Goal: Transaction & Acquisition: Purchase product/service

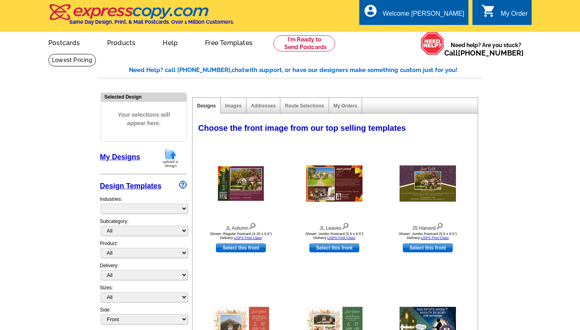
select select "785"
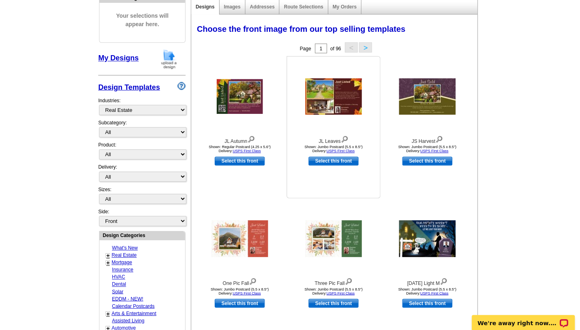
scroll to position [96, 0]
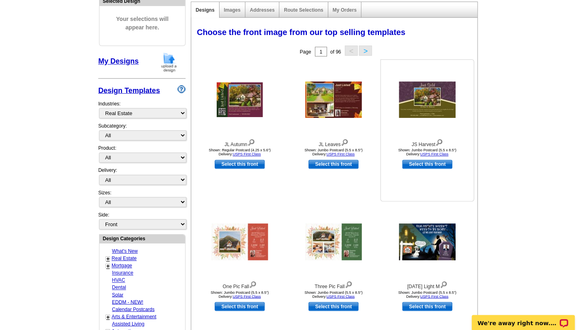
click at [423, 97] on img at bounding box center [427, 99] width 56 height 36
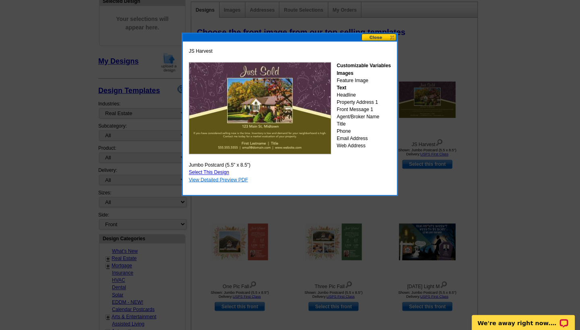
click at [236, 179] on link "View Detailed Preview PDF" at bounding box center [219, 179] width 59 height 6
click at [386, 35] on button at bounding box center [379, 37] width 35 height 8
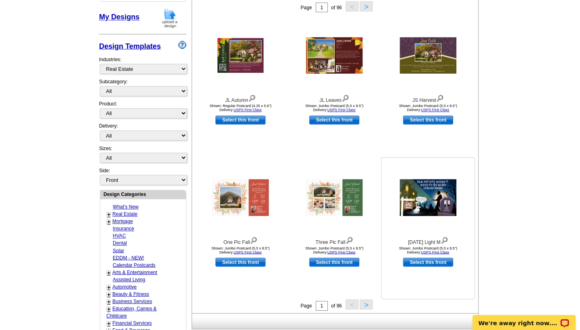
scroll to position [124, 0]
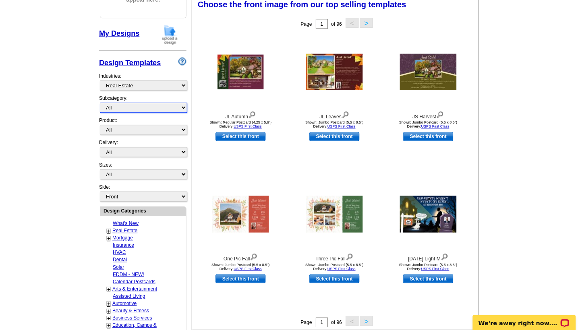
select select "807"
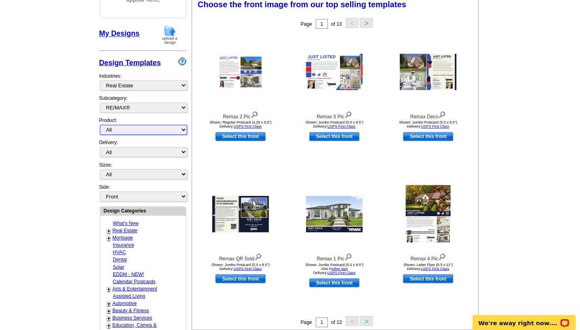
select select "1"
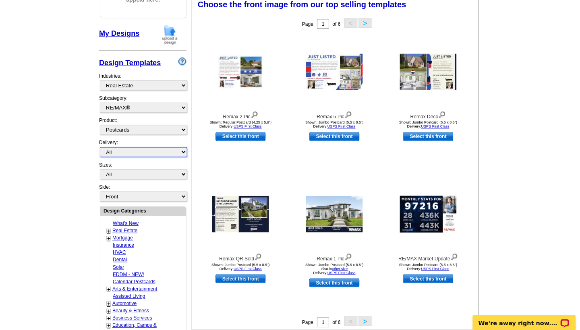
select select "4"
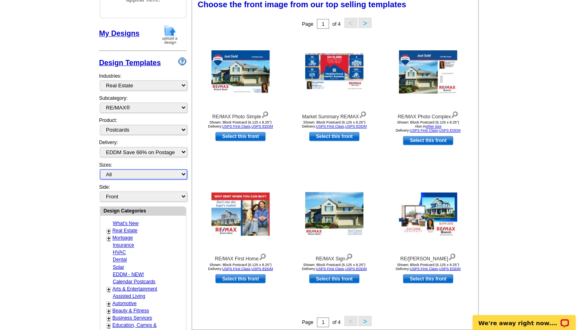
select select "14"
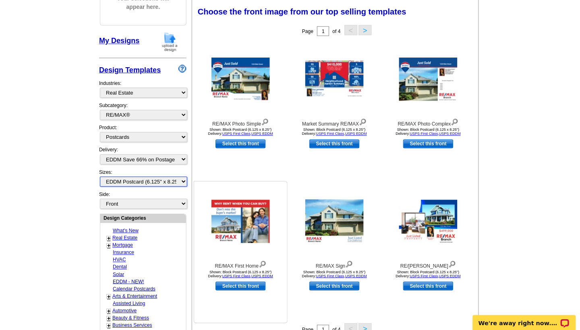
scroll to position [83, 0]
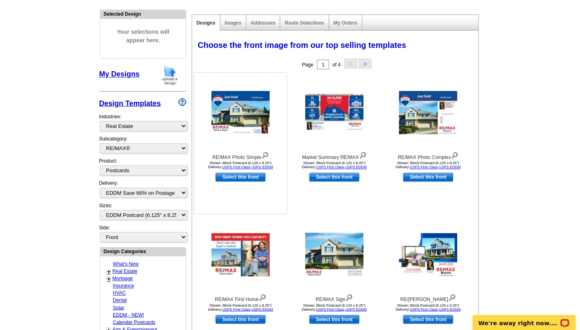
click at [241, 121] on img at bounding box center [241, 112] width 58 height 43
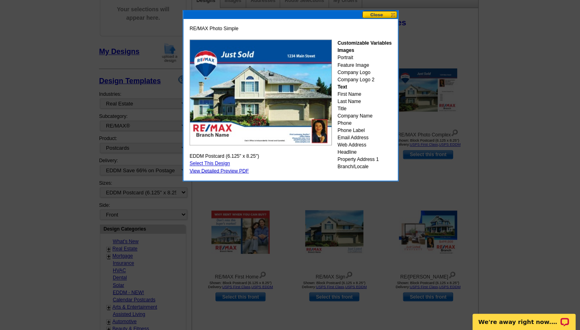
scroll to position [116, 0]
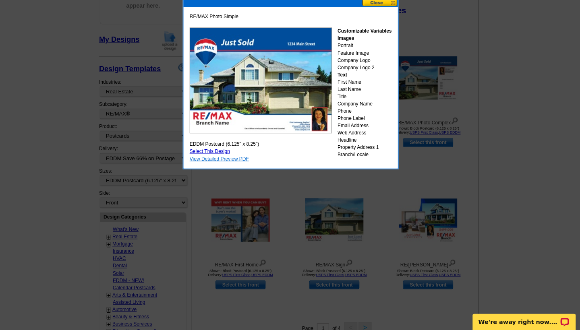
click at [233, 159] on link "View Detailed Preview PDF" at bounding box center [219, 160] width 59 height 6
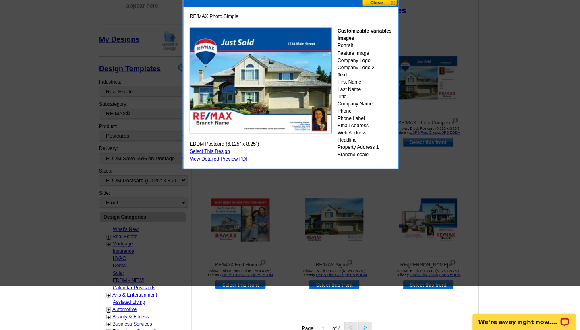
scroll to position [39, 0]
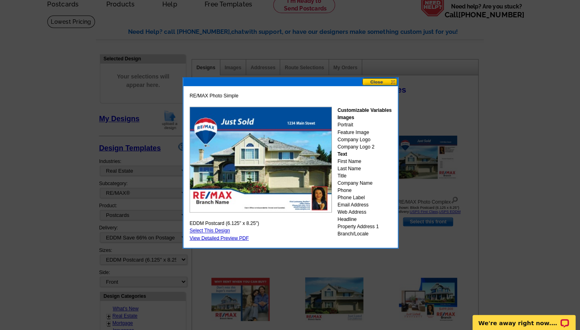
click at [382, 81] on button at bounding box center [379, 82] width 35 height 8
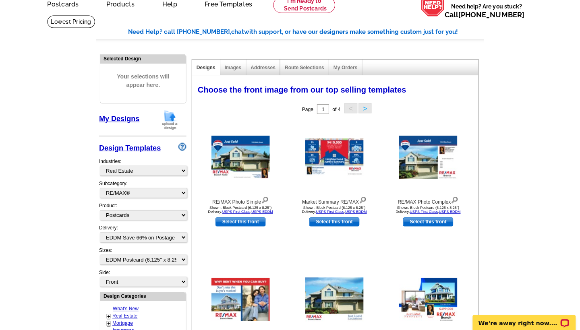
click at [225, 108] on div "Page 1 of 4 < >" at bounding box center [336, 109] width 285 height 16
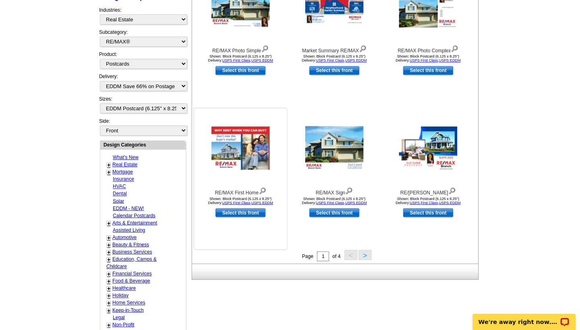
scroll to position [188, 0]
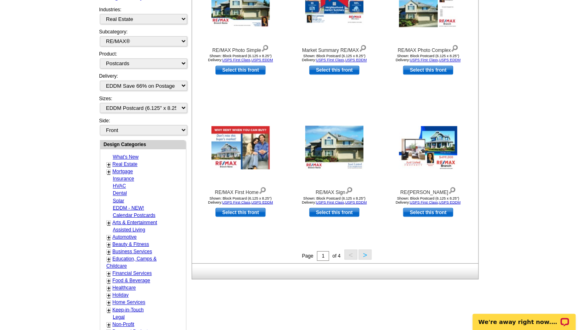
click at [362, 251] on button ">" at bounding box center [364, 255] width 13 height 10
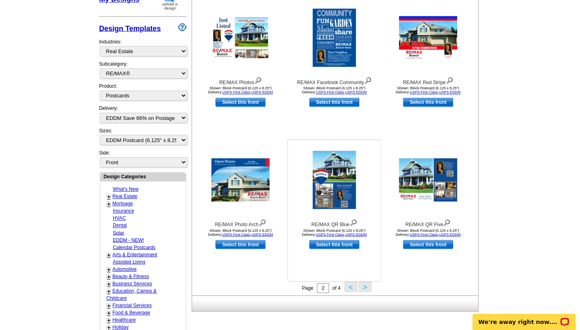
scroll to position [157, 0]
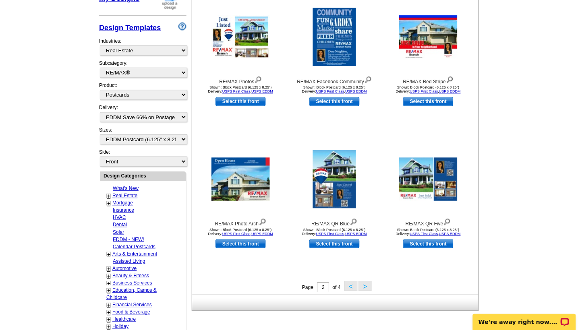
click at [364, 286] on button ">" at bounding box center [364, 286] width 13 height 10
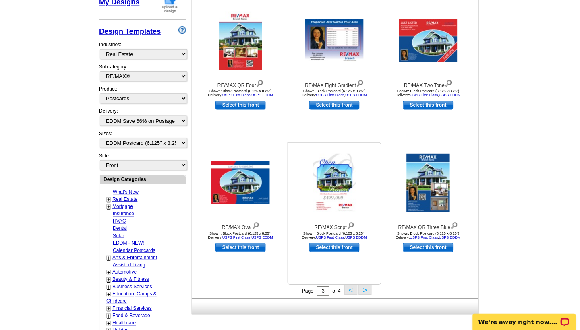
scroll to position [200, 0]
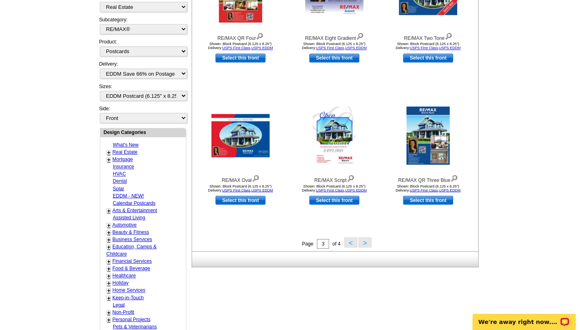
click at [360, 243] on button ">" at bounding box center [364, 243] width 13 height 10
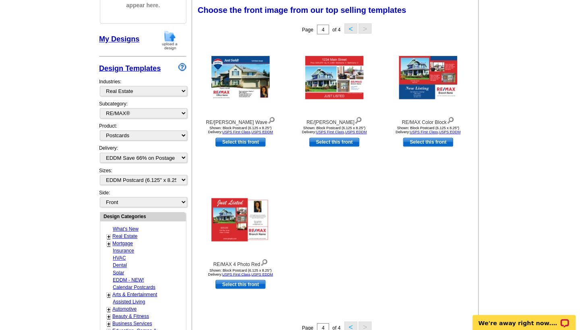
scroll to position [117, 0]
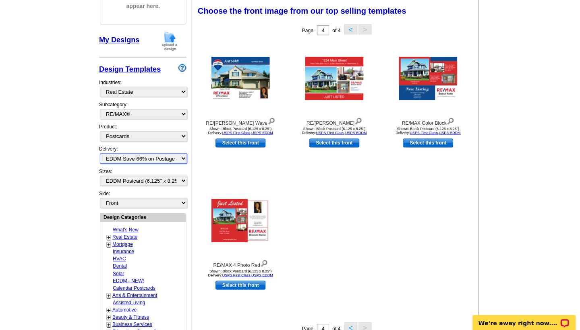
select select
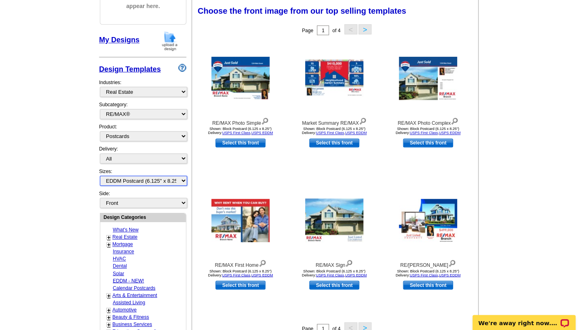
select select "2"
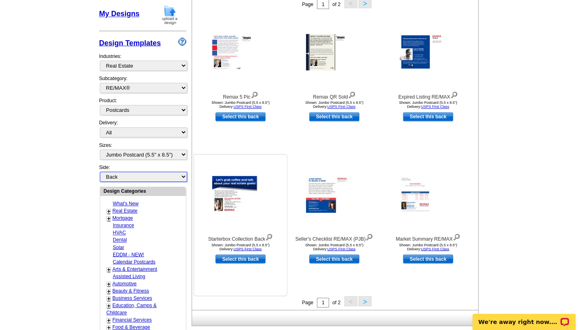
scroll to position [142, 0]
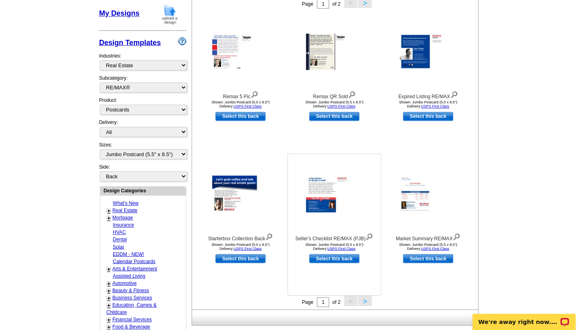
click at [326, 211] on img at bounding box center [334, 194] width 56 height 37
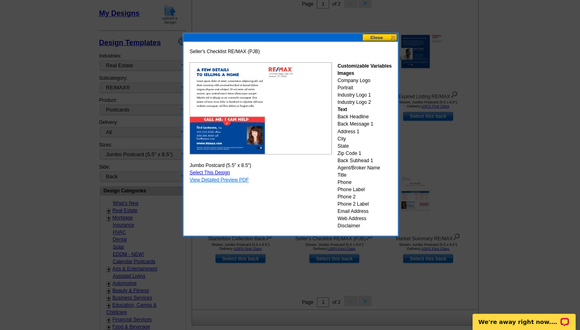
click at [219, 180] on link "View Detailed Preview PDF" at bounding box center [219, 181] width 59 height 6
click at [485, 138] on div at bounding box center [290, 95] width 580 height 474
click at [385, 38] on button at bounding box center [379, 39] width 35 height 8
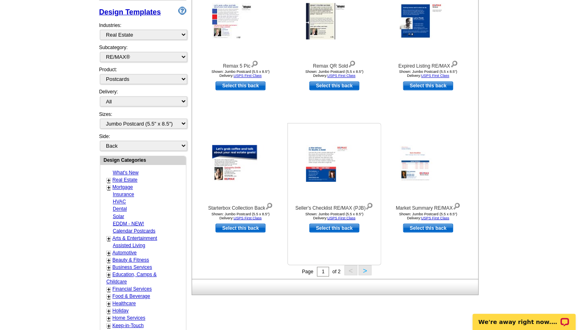
scroll to position [173, 0]
click at [240, 177] on img at bounding box center [241, 164] width 56 height 37
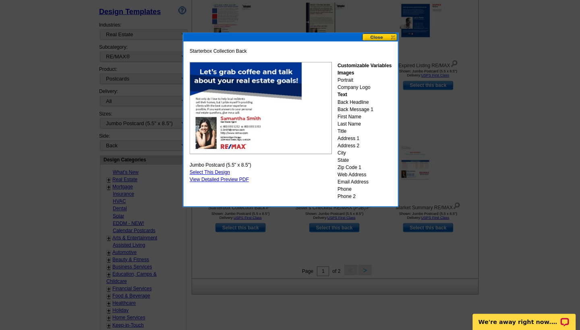
click at [214, 172] on link "Select This Design" at bounding box center [210, 173] width 40 height 6
select select "front"
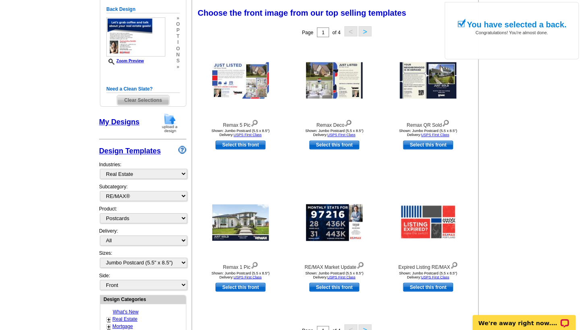
scroll to position [116, 0]
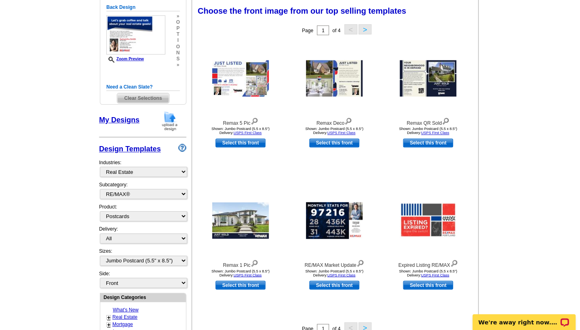
click at [152, 97] on span "Clear Selections" at bounding box center [143, 99] width 51 height 10
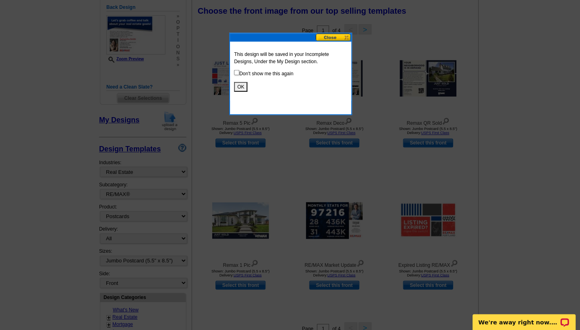
click at [270, 74] on p "Don't show me this again" at bounding box center [290, 73] width 113 height 7
click at [239, 85] on button "OK" at bounding box center [240, 88] width 13 height 10
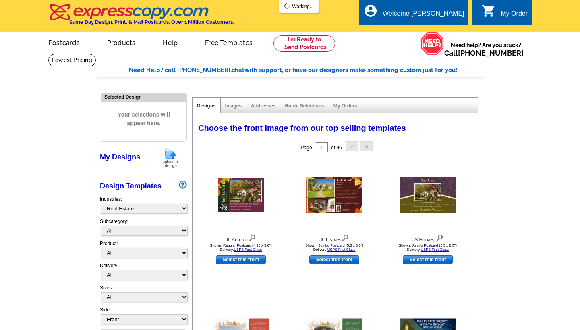
select select "785"
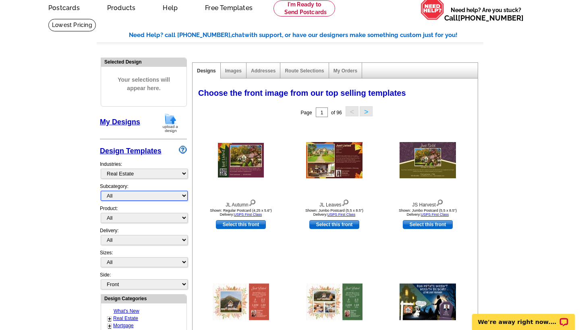
select select "807"
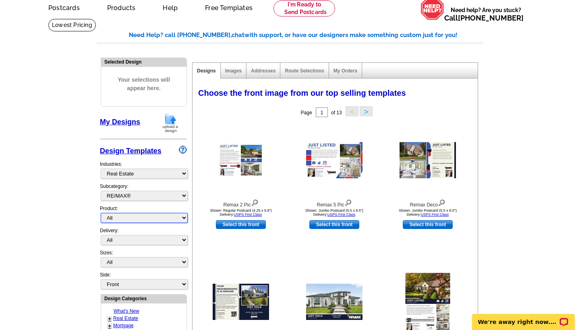
select select "1"
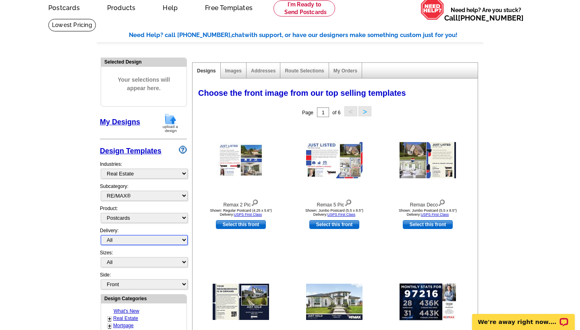
select select "4"
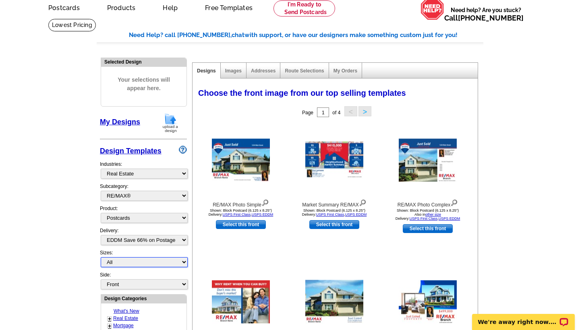
select select "14"
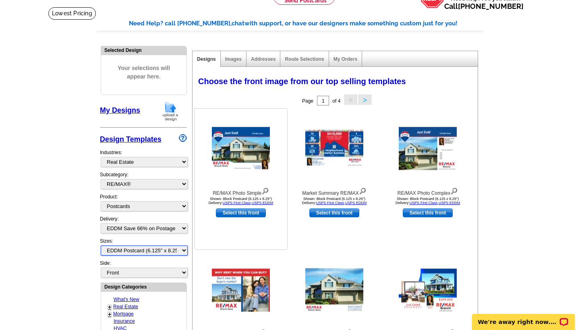
scroll to position [47, 0]
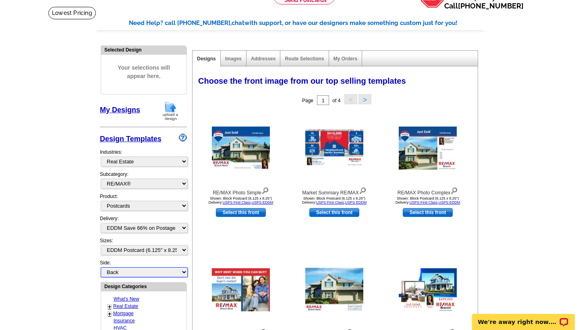
select select "back"
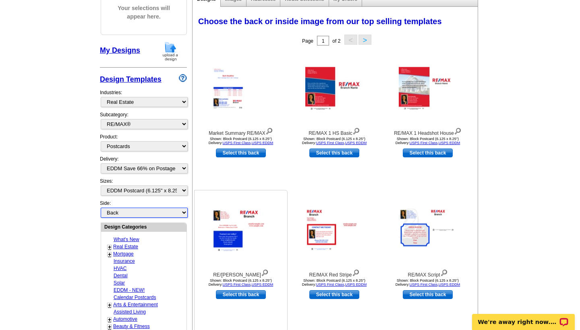
scroll to position [107, 0]
select select "2"
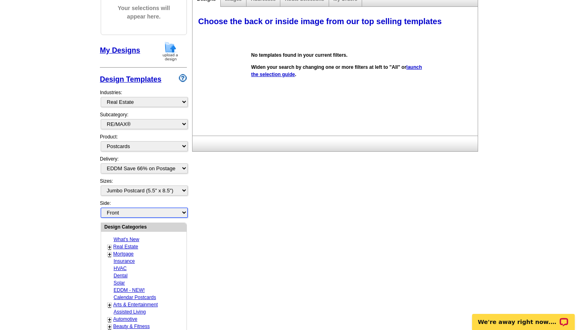
select select "front"
click at [166, 186] on div "Sizes: All Jumbo Postcard (5.5" x 8.5") Regular Postcard (4.25" x 5.6") Panoram…" at bounding box center [143, 189] width 87 height 22
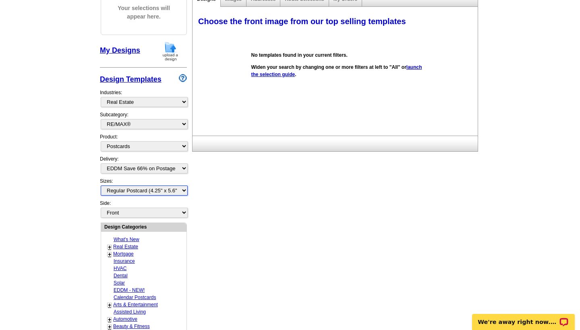
select select "3"
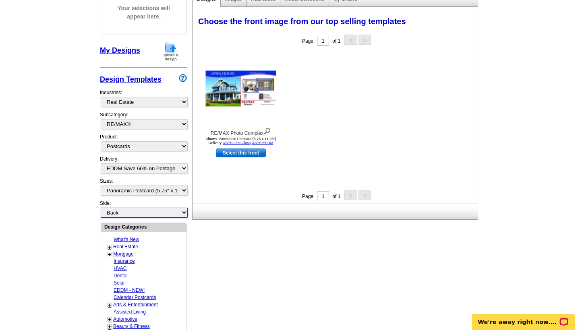
select select "back"
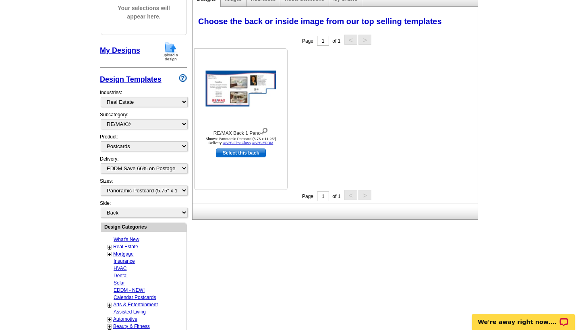
click at [232, 101] on img at bounding box center [241, 89] width 70 height 36
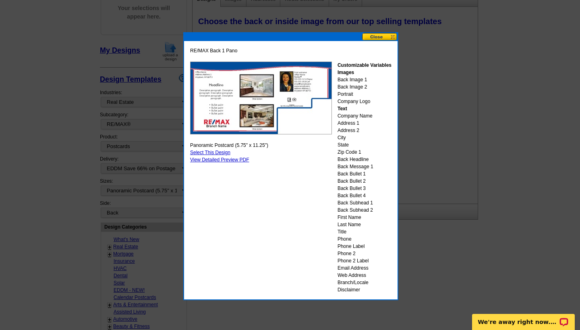
click at [390, 37] on button at bounding box center [379, 37] width 35 height 8
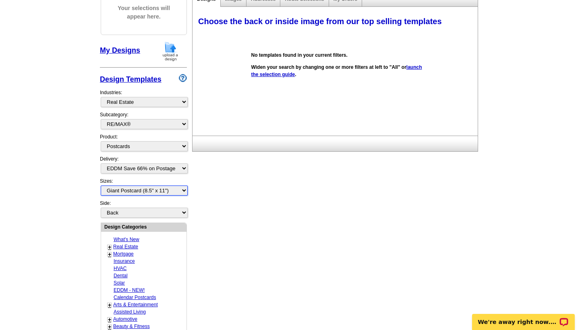
select select "14"
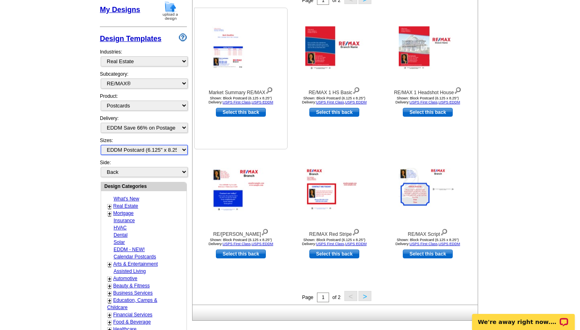
scroll to position [148, 0]
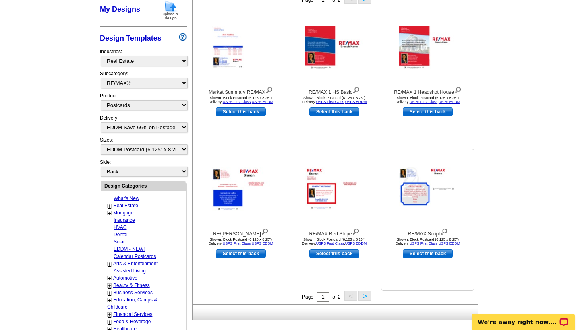
click at [439, 195] on img at bounding box center [427, 189] width 58 height 43
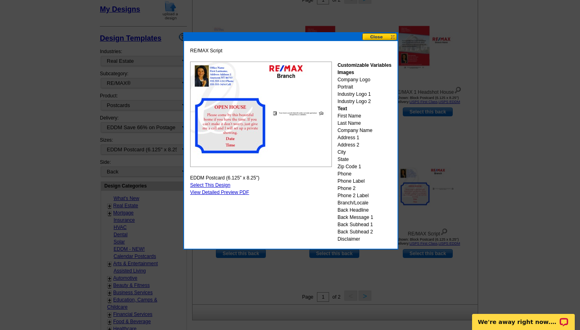
click at [369, 38] on button at bounding box center [379, 37] width 35 height 8
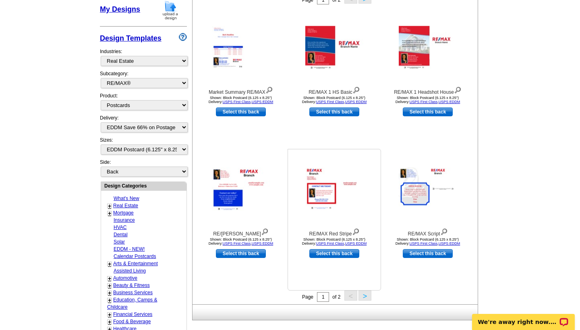
click at [324, 208] on img at bounding box center [334, 189] width 58 height 43
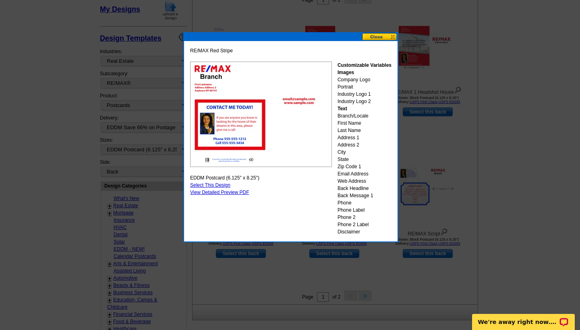
click at [382, 36] on button at bounding box center [379, 37] width 35 height 8
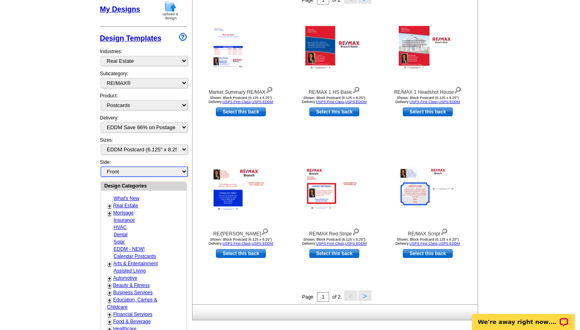
select select "front"
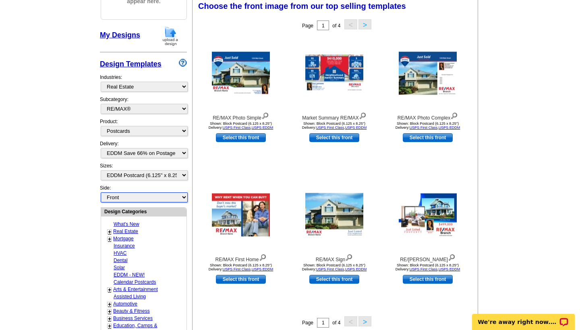
scroll to position [118, 0]
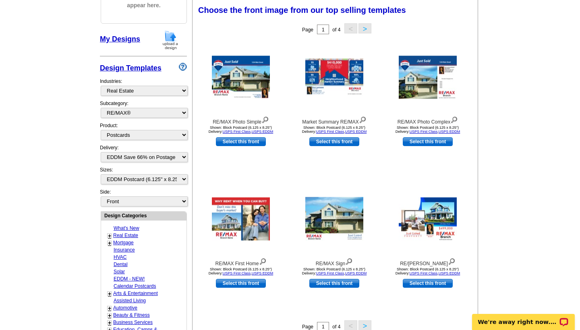
click at [148, 155] on div "Delivery: All First Class Mail Shipped to Me EDDM Save 66% on Postage" at bounding box center [143, 155] width 87 height 22
select select
select select "2"
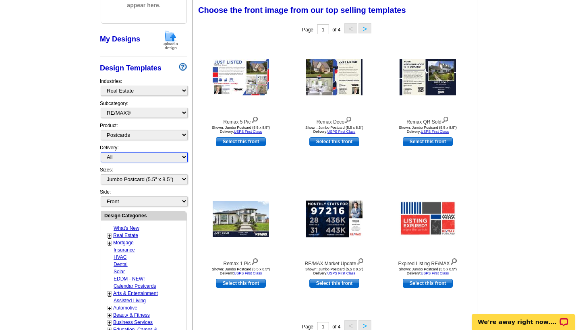
select select "4"
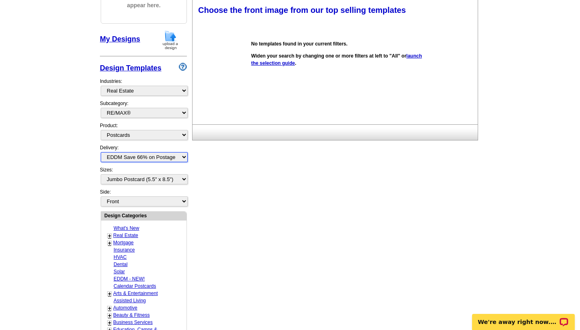
select select
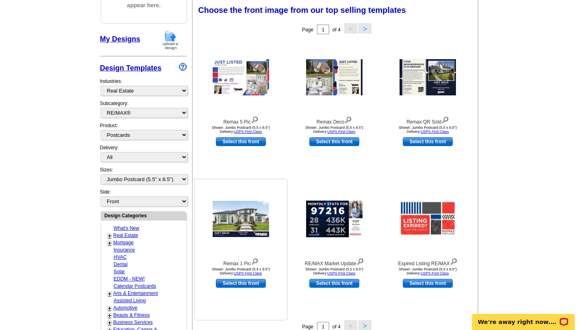
click at [244, 221] on img at bounding box center [241, 219] width 56 height 36
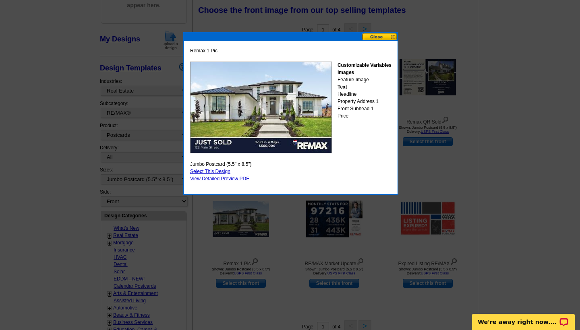
click at [254, 109] on img at bounding box center [261, 108] width 142 height 92
click at [226, 179] on link "View Detailed Preview PDF" at bounding box center [219, 179] width 59 height 6
click at [228, 170] on link "Select This Design" at bounding box center [210, 172] width 40 height 6
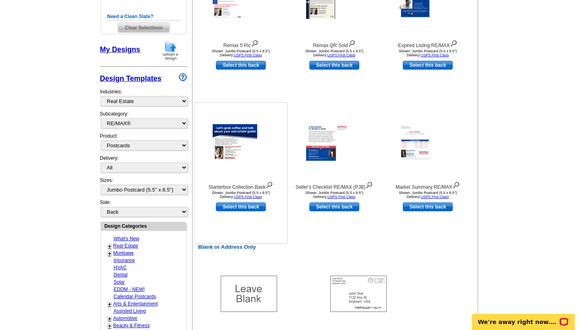
scroll to position [186, 0]
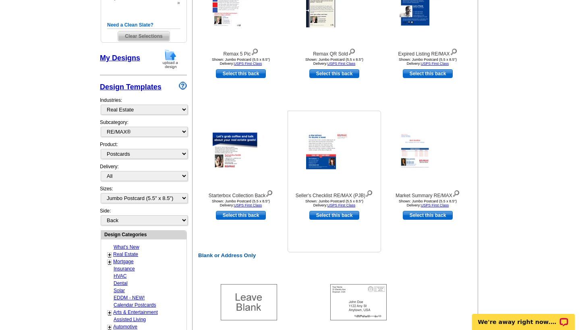
click at [313, 162] on img at bounding box center [334, 151] width 56 height 37
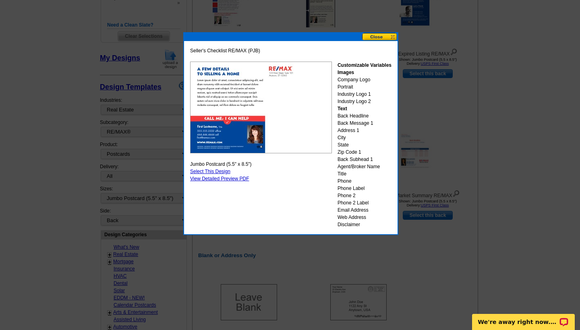
click at [380, 39] on button at bounding box center [379, 37] width 35 height 8
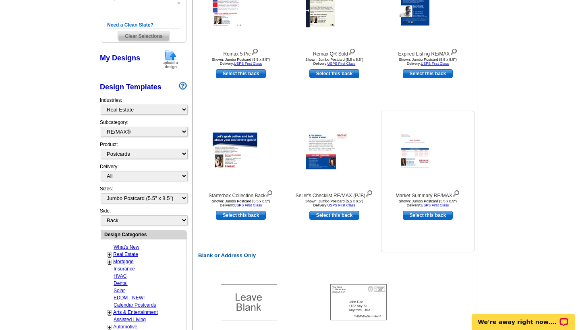
click at [417, 149] on img at bounding box center [427, 151] width 56 height 37
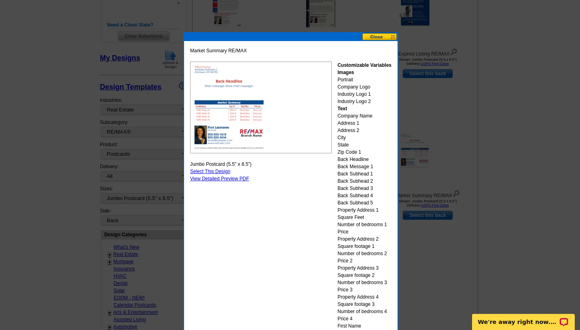
click at [384, 43] on div "Market Summary RE/MAX Customizable Variables Images Portrait Company Logo Indus…" at bounding box center [290, 217] width 213 height 353
click at [383, 39] on button at bounding box center [379, 37] width 35 height 8
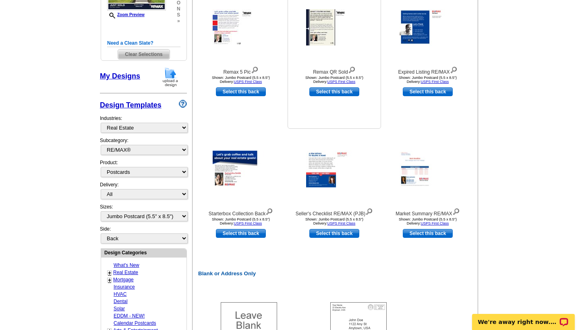
scroll to position [167, 0]
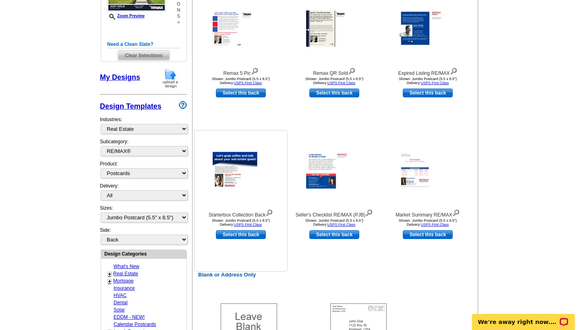
click at [250, 171] on img at bounding box center [241, 170] width 56 height 37
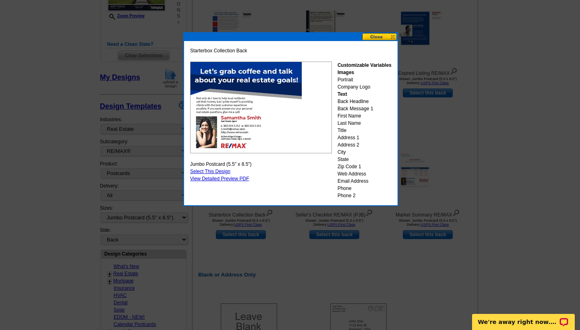
click at [222, 111] on img at bounding box center [261, 108] width 142 height 92
click at [234, 182] on div "Starterbox Collection Back Customizable Variables Images Portrait Company Logo …" at bounding box center [290, 123] width 205 height 156
click at [234, 180] on link "View Detailed Preview PDF" at bounding box center [219, 179] width 59 height 6
click at [227, 179] on link "View Detailed Preview PDF" at bounding box center [219, 179] width 59 height 6
click at [222, 170] on link "Select This Design" at bounding box center [210, 172] width 40 height 6
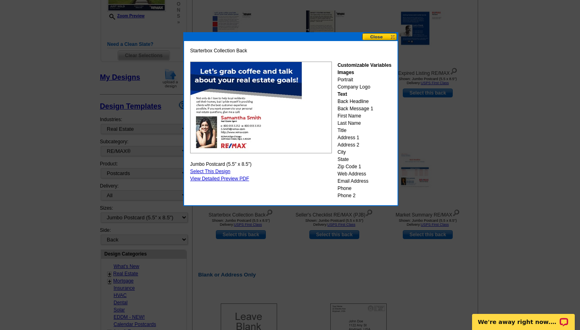
select select "front"
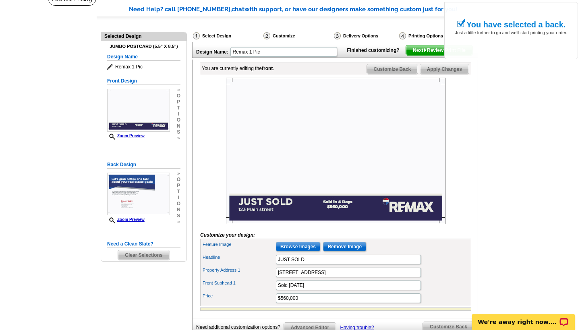
scroll to position [62, 0]
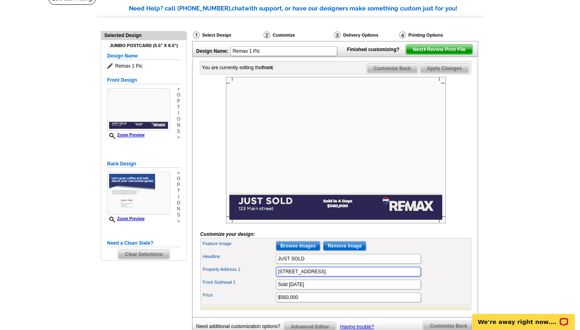
click at [353, 277] on input "123 Main street" at bounding box center [348, 272] width 145 height 10
type input "1"
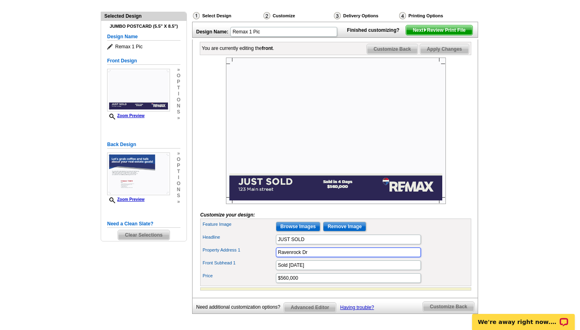
scroll to position [85, 0]
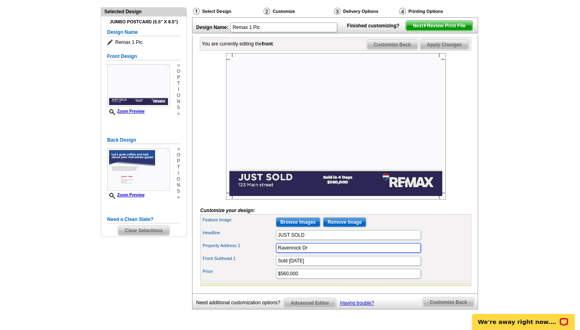
type input "Ravenrock Dr"
click at [333, 279] on input "$560,000" at bounding box center [348, 274] width 145 height 10
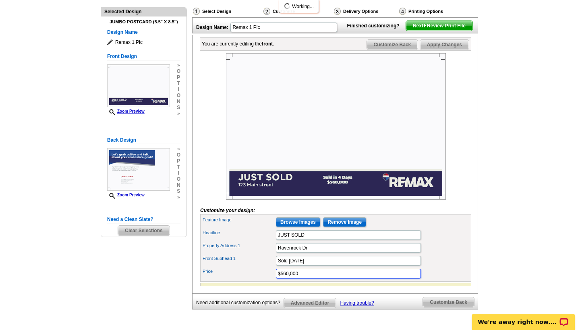
scroll to position [0, 0]
type input "$"
click at [456, 267] on div "Front Subhead 1 Sold in 4 Days" at bounding box center [336, 260] width 268 height 13
click at [318, 279] on input "410000" at bounding box center [348, 274] width 145 height 10
type input "$410,000"
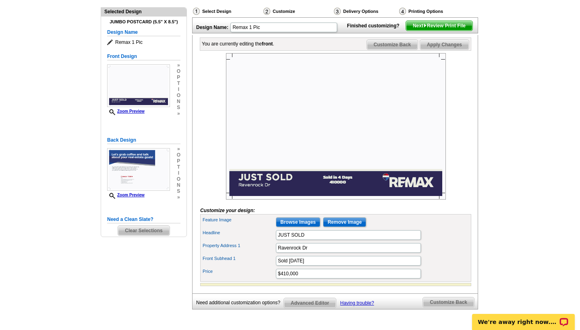
click at [514, 248] on main "Need Help? call 800-260-5887, chat with support, or have our designers make som…" at bounding box center [290, 159] width 580 height 383
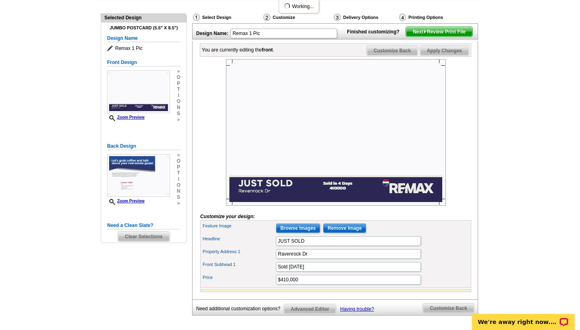
scroll to position [79, 0]
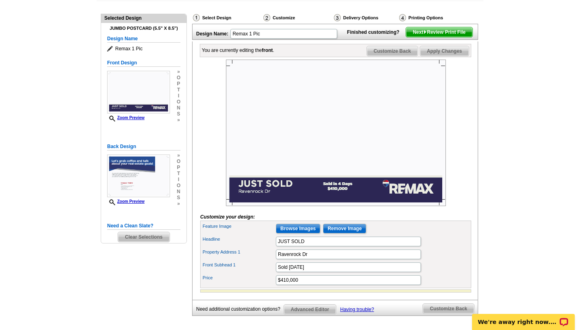
click at [306, 233] on input "Browse Images" at bounding box center [298, 229] width 44 height 10
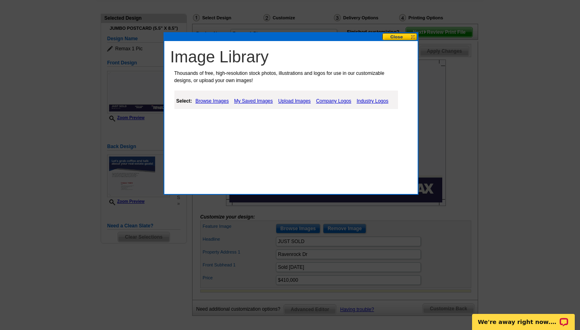
click at [293, 101] on link "Upload Images" at bounding box center [294, 101] width 37 height 10
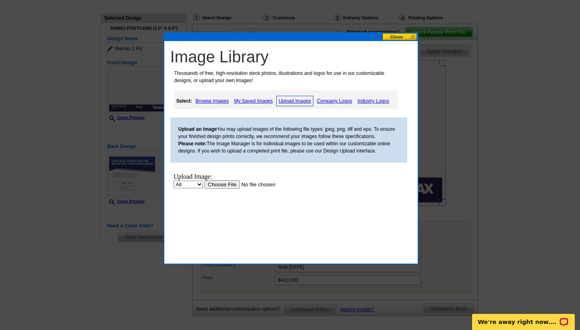
scroll to position [0, 0]
click at [216, 186] on input "file" at bounding box center [255, 184] width 102 height 8
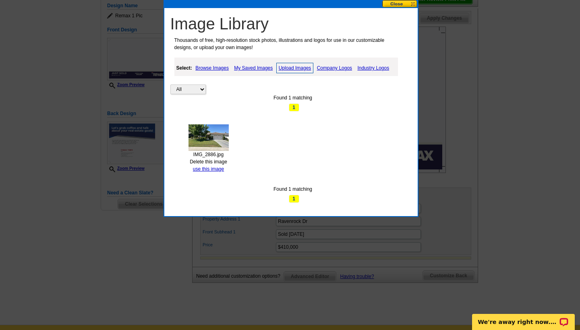
scroll to position [107, 0]
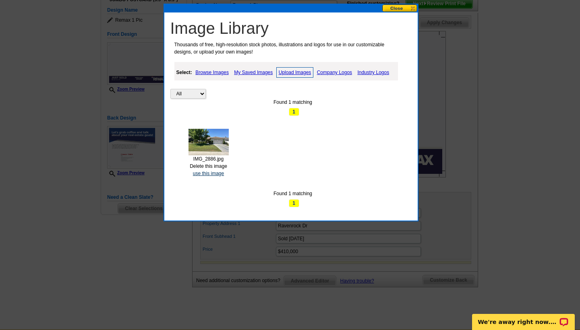
click at [213, 171] on link "use this image" at bounding box center [208, 174] width 31 height 6
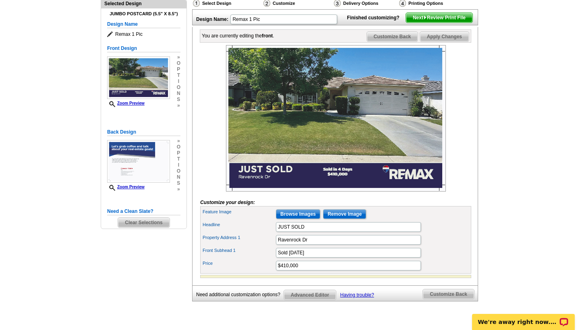
scroll to position [92, 0]
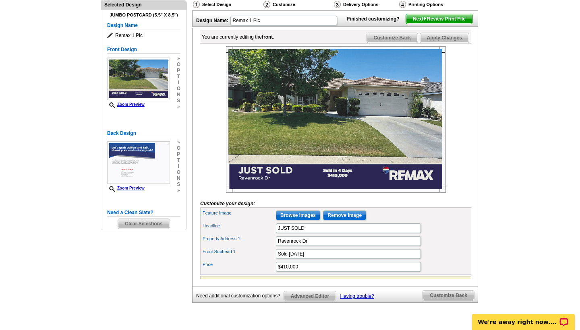
click at [383, 43] on span "Customize Back" at bounding box center [392, 38] width 51 height 10
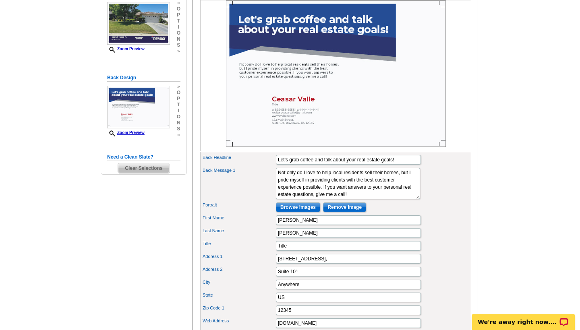
scroll to position [175, 0]
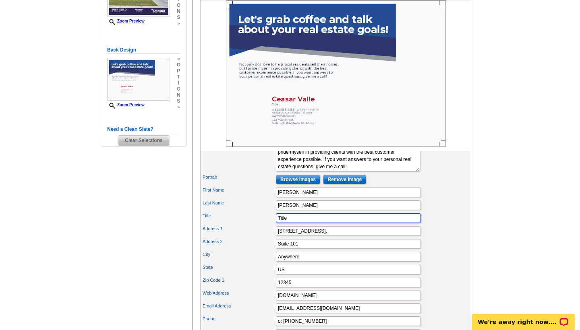
click at [306, 223] on input "Title" at bounding box center [348, 218] width 145 height 10
type input "Realtor"
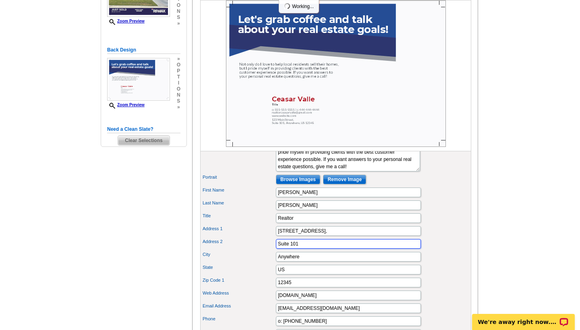
drag, startPoint x: 318, startPoint y: 257, endPoint x: 270, endPoint y: 254, distance: 48.0
click at [302, 262] on input "Anywhere" at bounding box center [348, 257] width 145 height 10
type input "Bakersfield"
click at [436, 263] on div "City Bakersfield" at bounding box center [336, 256] width 268 height 13
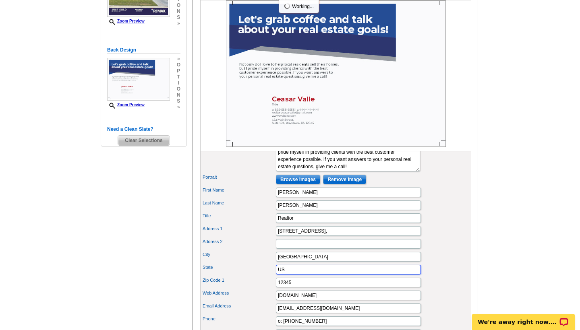
click at [396, 275] on input "US" at bounding box center [348, 270] width 145 height 10
type input "B"
type input "CA"
click at [471, 256] on div "You are currently editing the back . Customize Front Customize Back Apply Chang…" at bounding box center [335, 156] width 286 height 422
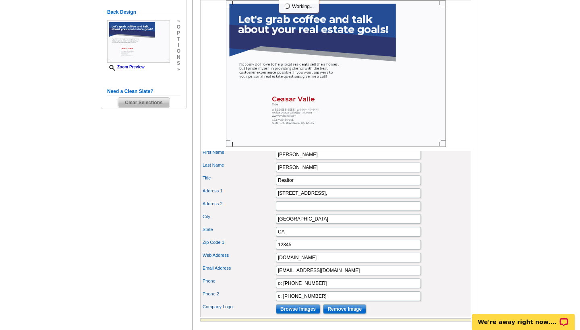
scroll to position [229, 0]
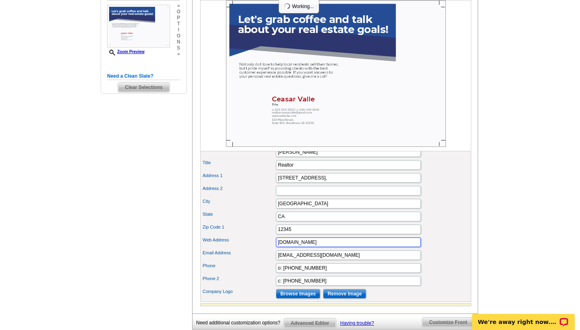
drag, startPoint x: 344, startPoint y: 258, endPoint x: 268, endPoint y: 257, distance: 76.1
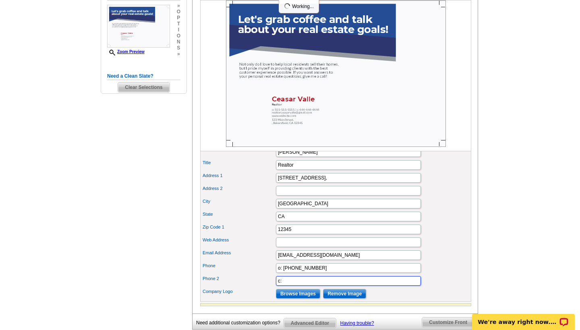
type input "c"
drag, startPoint x: 342, startPoint y: 285, endPoint x: 261, endPoint y: 283, distance: 80.9
type input "6"
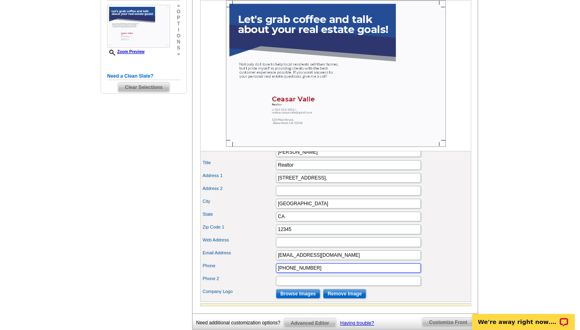
type input "(661)864-8350"
click at [475, 246] on div "You are currently editing the back . Customize Front Customize Back Apply Chang…" at bounding box center [335, 103] width 286 height 422
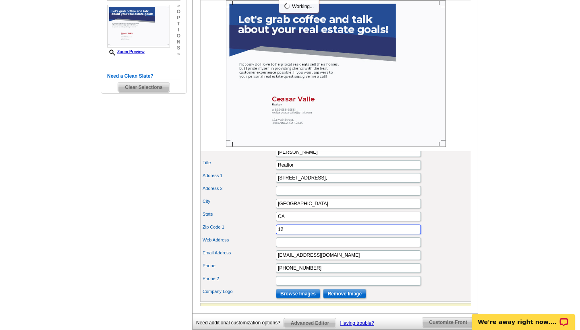
type input "1"
type input "93308"
click at [497, 240] on main "Need Help? call 800-260-5887, chat with support, or have our designers make som…" at bounding box center [290, 98] width 580 height 547
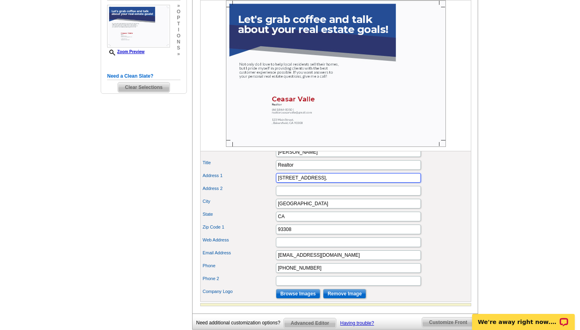
drag, startPoint x: 347, startPoint y: 196, endPoint x: 242, endPoint y: 185, distance: 106.1
type input "3955 Coffee Rd"
click at [491, 237] on main "Need Help? call 800-260-5887, chat with support, or have our designers make som…" at bounding box center [290, 98] width 580 height 547
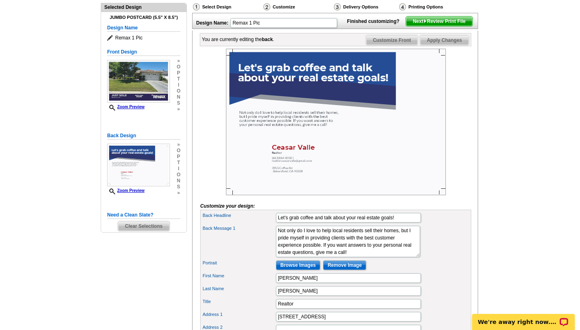
scroll to position [76, 0]
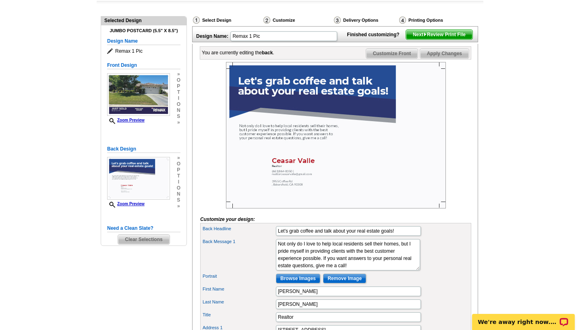
click at [305, 283] on input "Browse Images" at bounding box center [298, 279] width 44 height 10
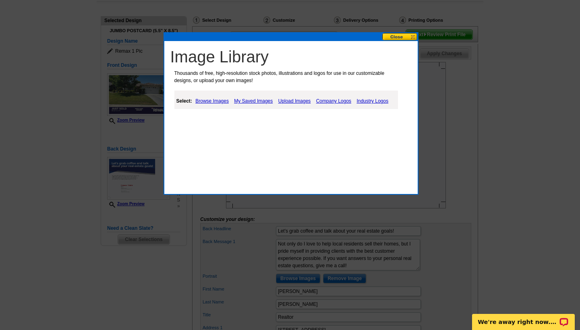
click at [216, 103] on link "Browse Images" at bounding box center [211, 101] width 37 height 10
click at [294, 101] on link "Upload Images" at bounding box center [295, 101] width 37 height 10
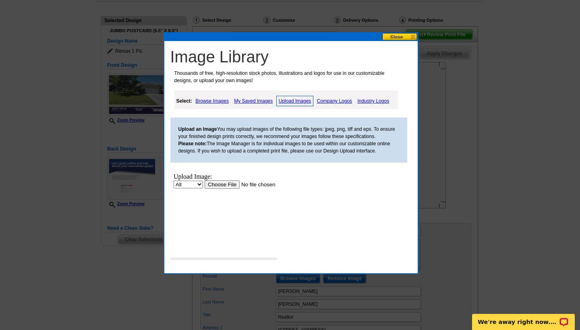
scroll to position [0, 0]
click at [223, 184] on input "file" at bounding box center [255, 184] width 102 height 8
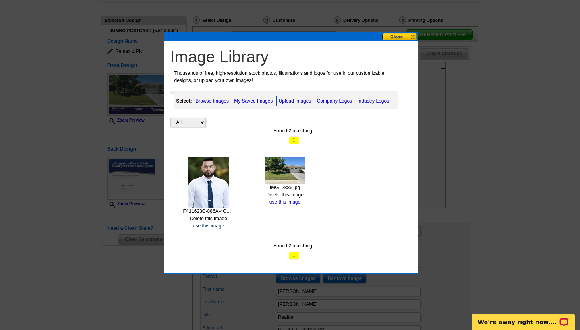
click at [207, 223] on link "use this image" at bounding box center [208, 226] width 31 height 6
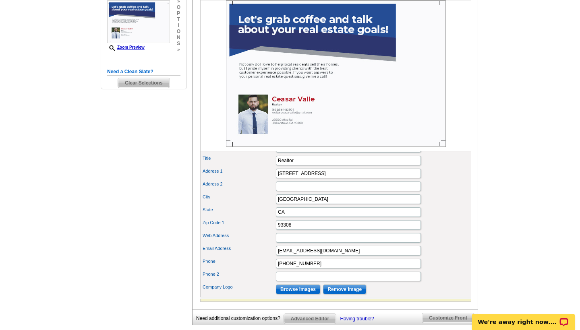
scroll to position [234, 0]
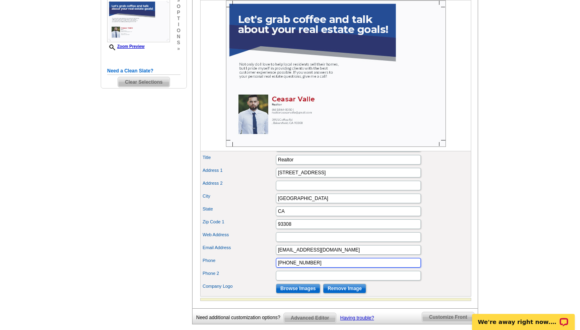
click at [289, 268] on input "(661)864-8350" at bounding box center [348, 263] width 145 height 10
type input "(661) 864-8350"
click at [457, 179] on div "Address 1 3955 Coffee Rd" at bounding box center [336, 172] width 268 height 13
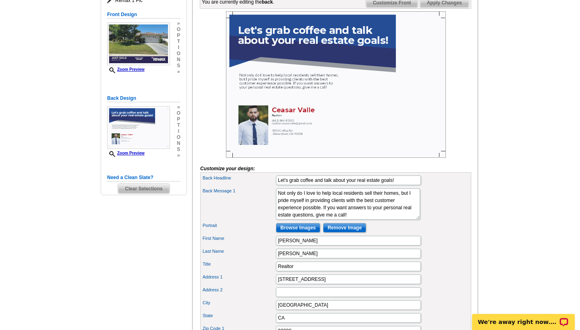
scroll to position [127, 0]
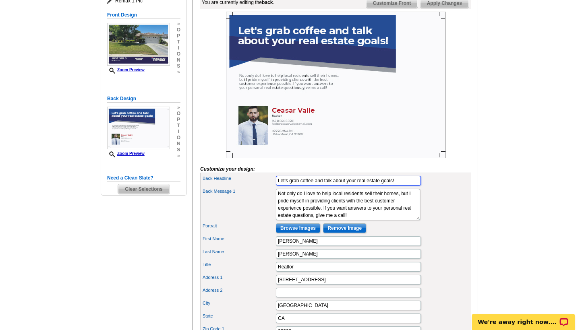
drag, startPoint x: 401, startPoint y: 192, endPoint x: 292, endPoint y: 183, distance: 109.8
click at [292, 183] on form "Customize your design: Feature Image Browse Images Remove Image Headline JUST S…" at bounding box center [335, 210] width 271 height 396
type input "Thinking About Selling?"
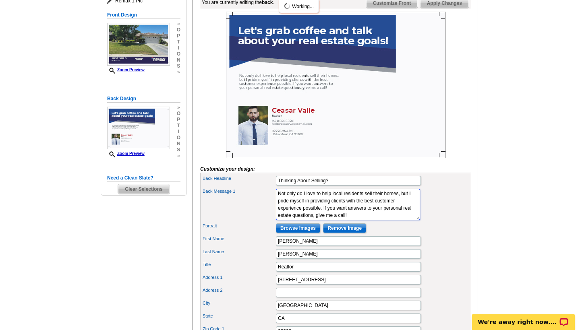
drag, startPoint x: 365, startPoint y: 227, endPoint x: 280, endPoint y: 206, distance: 88.4
click at [280, 206] on textarea "Not only do I love to help local residents sell their homes, but I pride myself…" at bounding box center [348, 204] width 144 height 31
type textarea "Nsonal real estate questions, give me a call!"
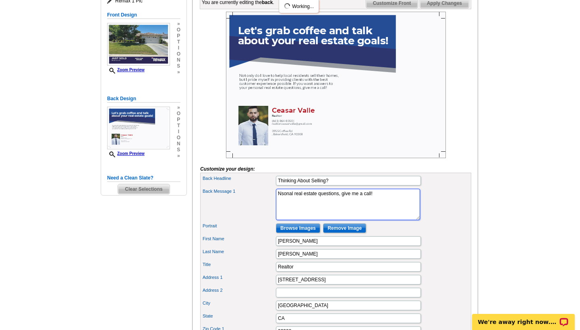
drag, startPoint x: 376, startPoint y: 211, endPoint x: 252, endPoint y: 210, distance: 124.8
click at [252, 210] on div "Back Message 1 Not only do I love to help local residents sell their homes, but…" at bounding box center [336, 204] width 268 height 35
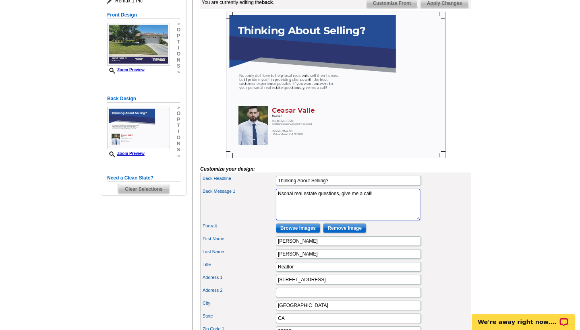
drag, startPoint x: 375, startPoint y: 208, endPoint x: 275, endPoint y: 206, distance: 100.2
click at [275, 206] on div "Back Message 1 Not only do I love to help local residents sell their homes, but…" at bounding box center [336, 204] width 268 height 35
type textarea "Now is the perfect time. Your neighbor just sold their home for an incredible p…"
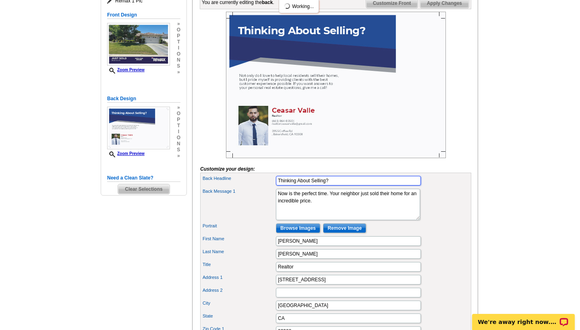
drag, startPoint x: 351, startPoint y: 190, endPoint x: 253, endPoint y: 176, distance: 98.8
click at [260, 178] on form "Customize your design: Feature Image Browse Images Remove Image Headline JUST S…" at bounding box center [335, 210] width 271 height 396
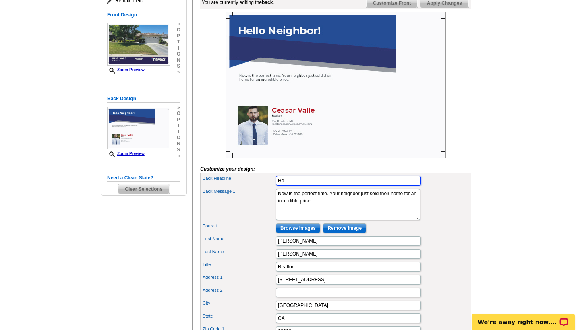
type input "H"
type input "I"
type input "I'M NOT JUST A REAL ESTATE AGENT... I'M ALSO YOUR NEIGHBOR"
click at [501, 196] on main "Need Help? call 800-260-5887, chat with support, or have our designers make som…" at bounding box center [290, 200] width 580 height 547
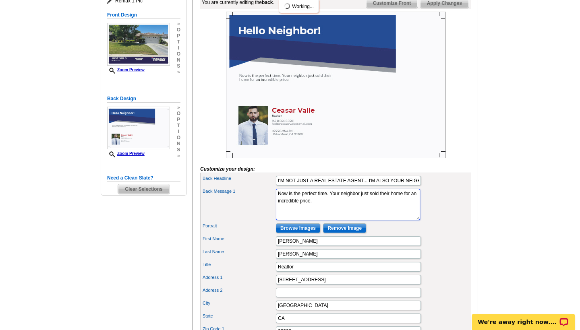
click at [367, 220] on textarea "Not only do I love to help local residents sell their homes, but I pride myself…" at bounding box center [348, 204] width 144 height 31
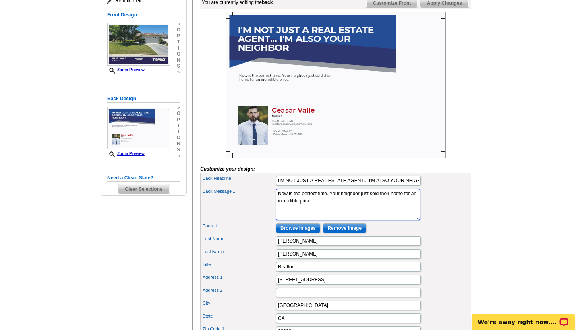
drag, startPoint x: 367, startPoint y: 222, endPoint x: 277, endPoint y: 188, distance: 96.2
click at [277, 188] on div "Back Headline I'M NOT JUST A REAL ESTATE AGENT... I'M ALSO YOUR NEIGHBOR Back M…" at bounding box center [335, 288] width 271 height 231
click at [323, 213] on textarea "Not only do I love to help local residents sell their homes, but I pride myself…" at bounding box center [348, 204] width 144 height 31
type textarea "As a professional real estate agent and fellow neighbor, I know the real value …"
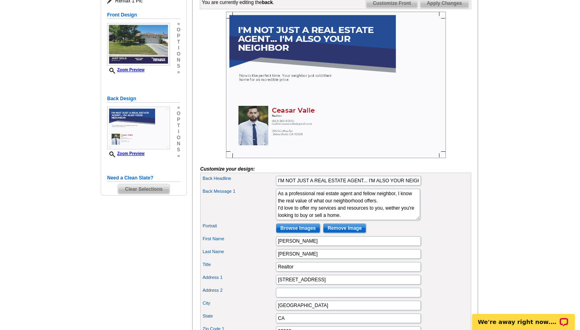
click at [454, 235] on div "Portrait Browse Images Remove Image" at bounding box center [336, 228] width 268 height 13
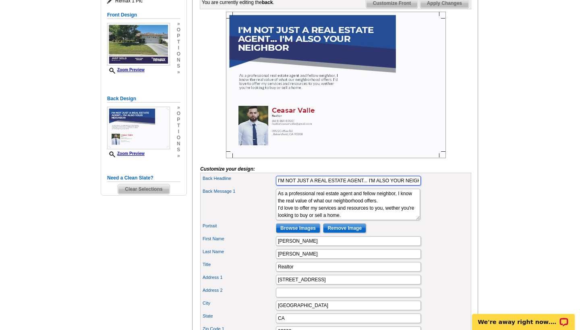
click at [357, 186] on input "I'M NOT JUST A REAL ESTATE AGENT... I'M ALSO YOUR NEIGHBOR" at bounding box center [348, 181] width 145 height 10
drag, startPoint x: 357, startPoint y: 195, endPoint x: 319, endPoint y: 193, distance: 37.9
click at [319, 186] on input "I'M NOT JUST A REAL ESTATE AGENT... I'M ALSO YOUR NEIGHBOR" at bounding box center [348, 181] width 145 height 10
type input "I'M NOT JUST A REALTOR... I'M ALSO YOUR NEIGHBOR"
click at [431, 222] on div "Back Message 1 Not only do I love to help local residents sell their homes, but…" at bounding box center [336, 204] width 268 height 35
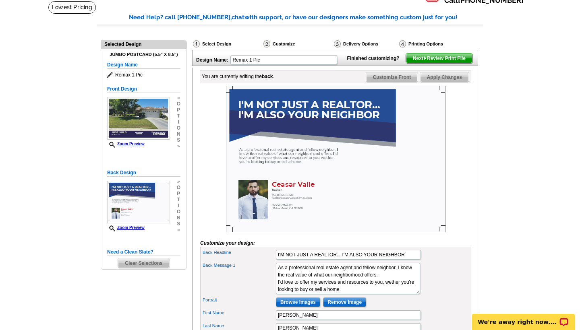
scroll to position [41, 0]
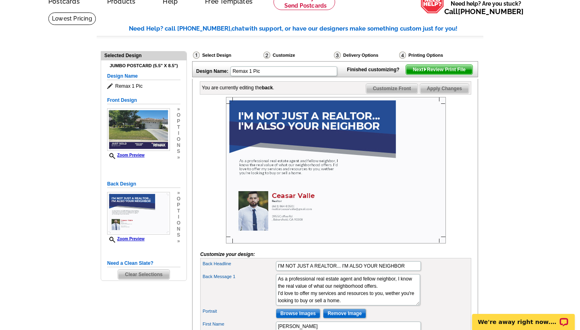
click at [396, 93] on span "Customize Front" at bounding box center [392, 89] width 52 height 10
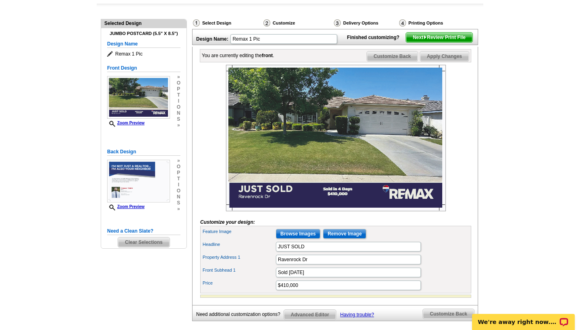
scroll to position [79, 0]
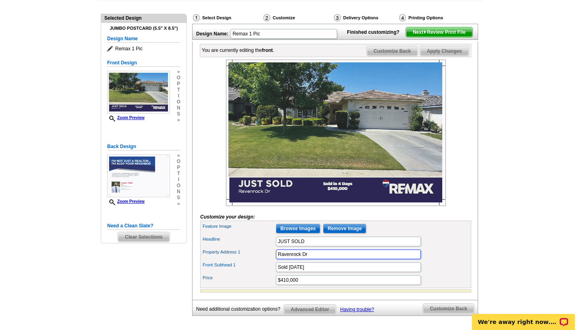
drag, startPoint x: 347, startPoint y: 269, endPoint x: 262, endPoint y: 267, distance: 84.2
click at [262, 261] on div "Property Address 1 Ravenrock Dr" at bounding box center [336, 254] width 268 height 13
type input "p"
click at [464, 261] on div "Property Address 1 PHEASUNT RUN COMMUNITY" at bounding box center [336, 254] width 268 height 13
click at [291, 259] on input "PHEASUNT RUN COMMUNITY" at bounding box center [348, 255] width 145 height 10
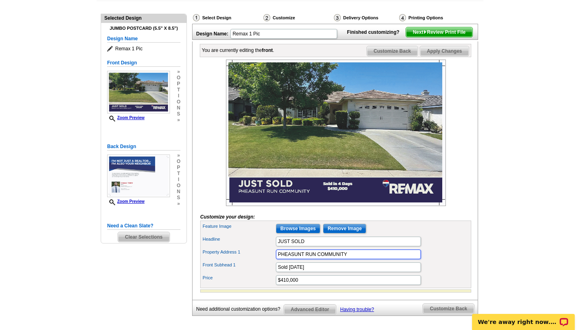
click at [303, 259] on input "PHEASUNT RUN COMMUNITY" at bounding box center [348, 255] width 145 height 10
click at [367, 259] on input "PHEASANT RUN COMMUNITY" at bounding box center [348, 255] width 145 height 10
type input "PHEASANT RUN - BAKERSFIELD"
click at [448, 287] on div "Price $410,000" at bounding box center [336, 280] width 268 height 13
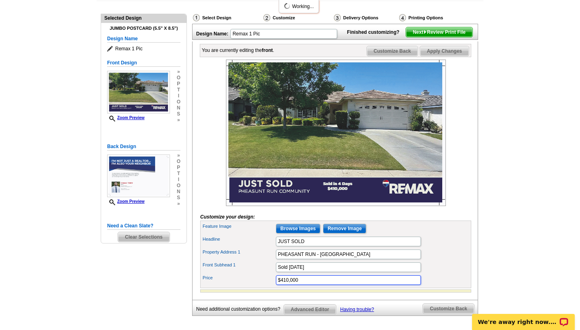
click at [398, 285] on input "$410,000" at bounding box center [348, 280] width 145 height 10
click at [368, 272] on input "Sold in 4 Days" at bounding box center [348, 267] width 145 height 10
type input "S"
click at [447, 287] on div "Price $410,000" at bounding box center [336, 280] width 268 height 13
click at [401, 56] on span "Customize Back" at bounding box center [392, 51] width 51 height 10
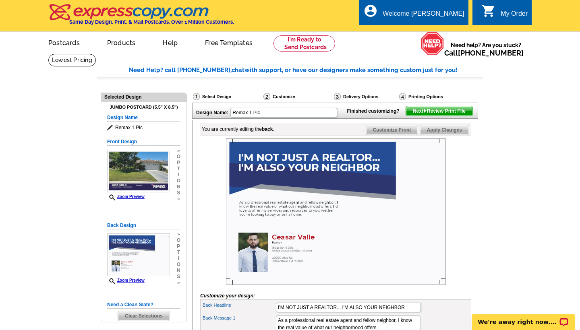
scroll to position [0, 0]
click at [419, 116] on span "Next Review Print File" at bounding box center [439, 111] width 66 height 10
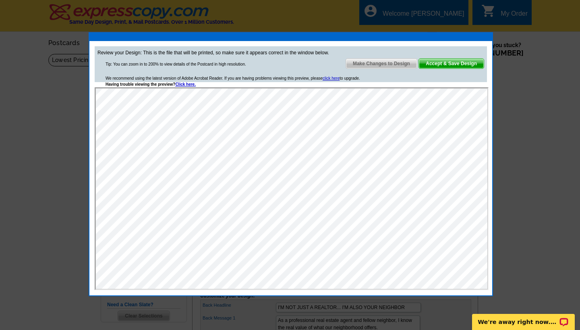
click at [379, 64] on span "Make Changes to Design" at bounding box center [381, 64] width 71 height 10
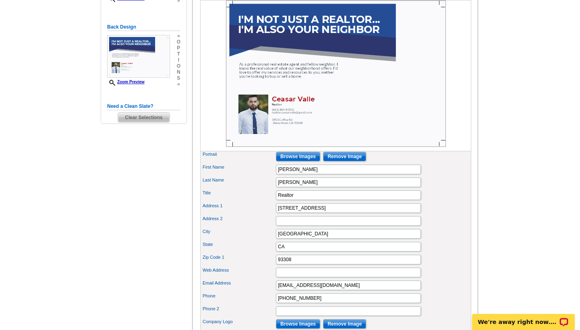
scroll to position [210, 0]
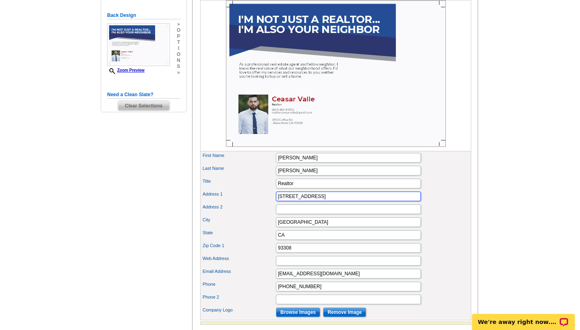
click at [336, 201] on input "3955 Coffee Rd" at bounding box center [348, 197] width 145 height 10
click at [320, 227] on input "[GEOGRAPHIC_DATA]" at bounding box center [348, 222] width 145 height 10
click at [325, 214] on input "Address 2" at bounding box center [348, 209] width 145 height 10
click at [324, 201] on input "3955 Coffee Rd" at bounding box center [348, 197] width 145 height 10
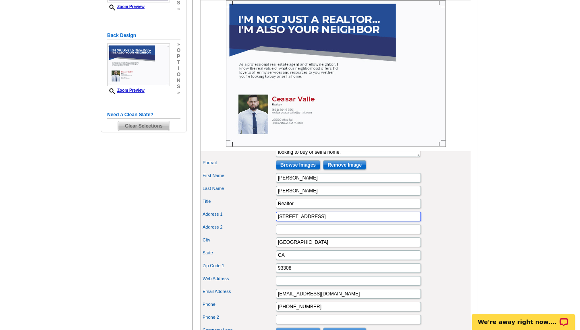
scroll to position [168, 0]
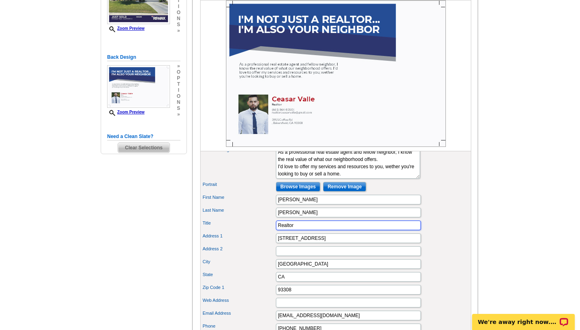
click at [365, 230] on input "Realtor" at bounding box center [348, 226] width 145 height 10
click at [470, 235] on div "Back Headline I'M NOT JUST A REALTOR... I'M ALSO YOUR NEIGHBOR Back Message 1 N…" at bounding box center [335, 246] width 271 height 231
click at [349, 230] on input "RE/MAX GOLDEN EMPIRE Realtor" at bounding box center [348, 226] width 145 height 10
click at [429, 232] on div "Title RE/MAX GOLDEN EMPIRE" at bounding box center [336, 225] width 268 height 13
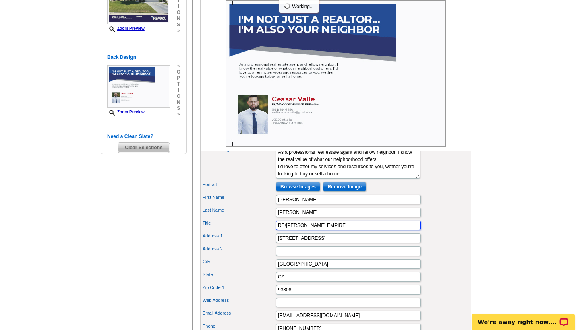
click at [370, 230] on input "RE/MAX GOLDEN EMPIRE" at bounding box center [348, 226] width 145 height 10
type input "RE/MAX Golden Empire"
click at [436, 245] on div "Address 1 3955 Coffee Rd" at bounding box center [336, 238] width 268 height 13
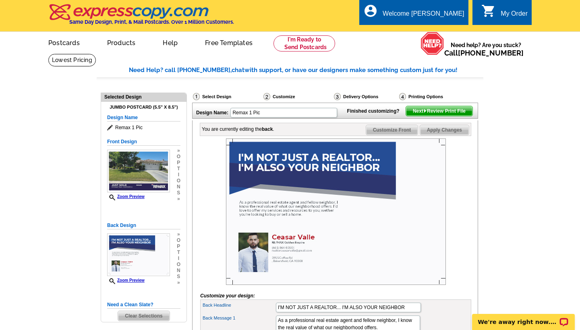
scroll to position [0, 0]
click at [421, 116] on span "Next Review Print File" at bounding box center [439, 111] width 66 height 10
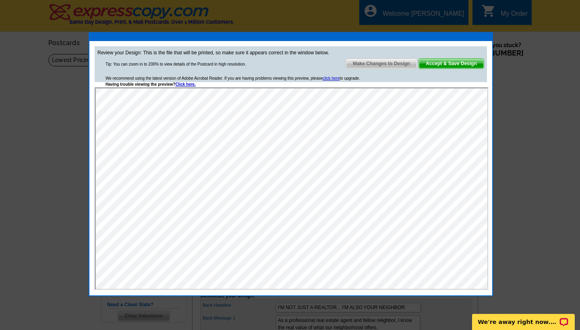
click at [429, 68] on span "Accept & Save Design" at bounding box center [451, 64] width 65 height 10
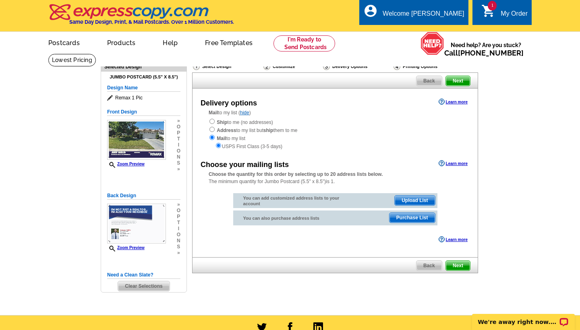
click at [403, 217] on span "Purchase List" at bounding box center [411, 218] width 45 height 10
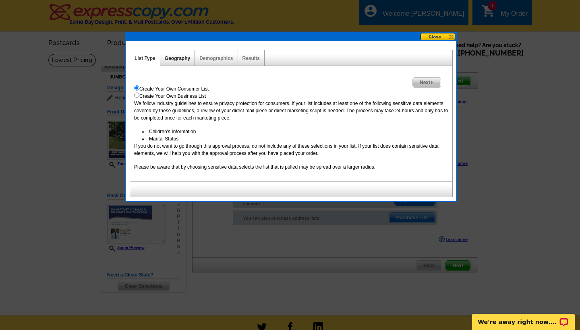
click at [180, 61] on link "Geography" at bounding box center [177, 59] width 25 height 6
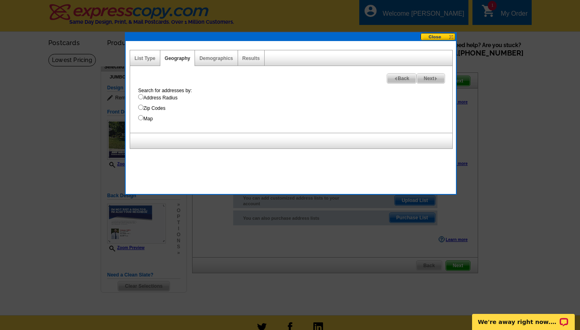
click at [173, 97] on label "Address Radius" at bounding box center [295, 97] width 314 height 7
click at [143, 97] on input "Address Radius" at bounding box center [140, 96] width 5 height 5
radio input "true"
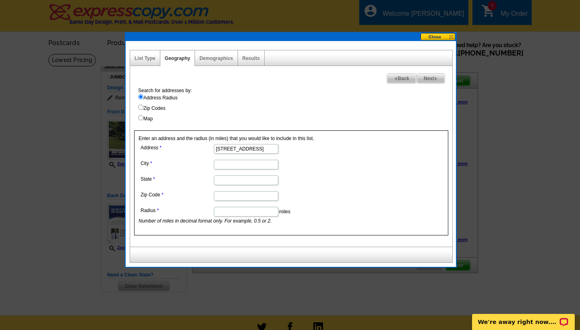
click at [240, 151] on input "9522 raven rock dr" at bounding box center [246, 149] width 64 height 10
type input "9522 ravenrock dr"
click at [345, 169] on dd at bounding box center [245, 164] width 214 height 12
type input "bakersfield"
type input "ca"
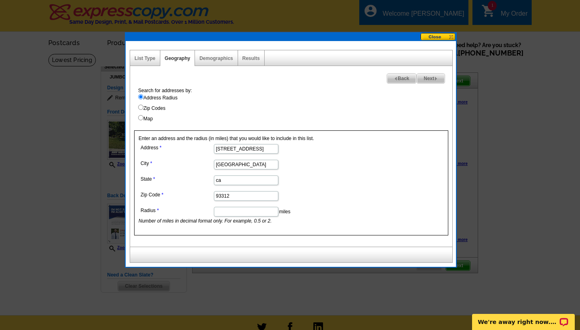
type input "93312"
click at [264, 213] on input "Radius" at bounding box center [246, 212] width 64 height 10
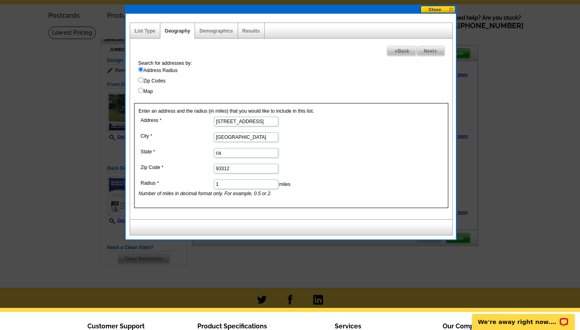
scroll to position [5, 0]
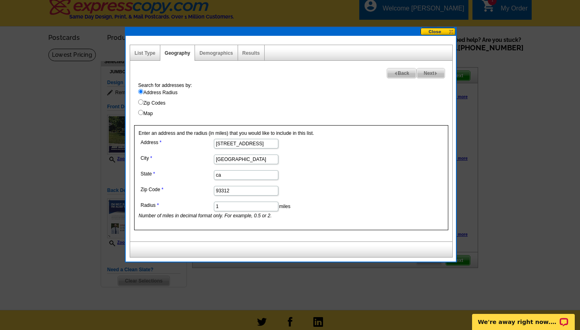
type input "1"
click at [427, 73] on span "Next" at bounding box center [431, 73] width 28 height 10
select select
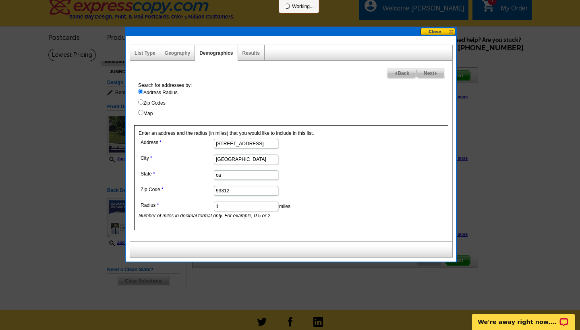
select select
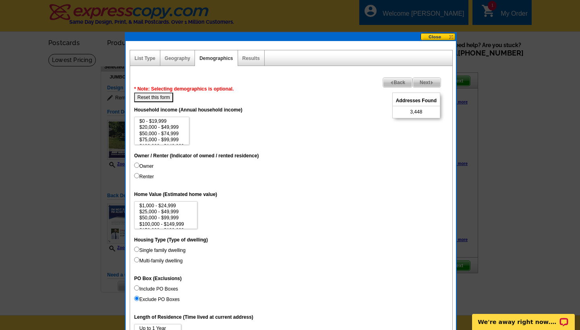
scroll to position [0, 0]
click at [432, 85] on span "Next" at bounding box center [427, 83] width 28 height 10
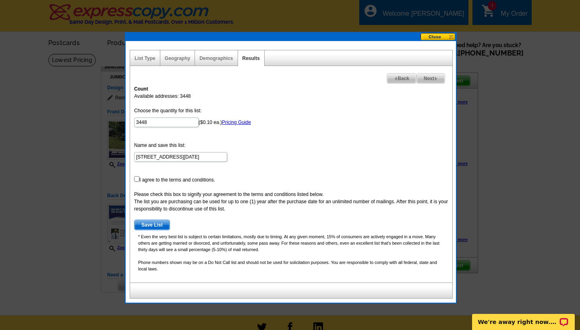
click at [172, 62] on div "Geography" at bounding box center [177, 58] width 35 height 16
click at [173, 60] on link "Geography" at bounding box center [177, 59] width 25 height 6
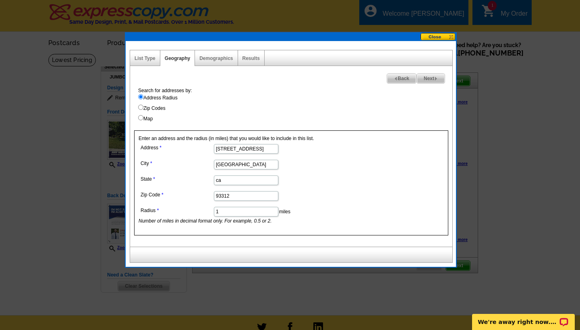
click at [227, 209] on input "1" at bounding box center [246, 212] width 64 height 10
type input "0.5"
click at [429, 81] on span "Next" at bounding box center [431, 79] width 28 height 10
select select
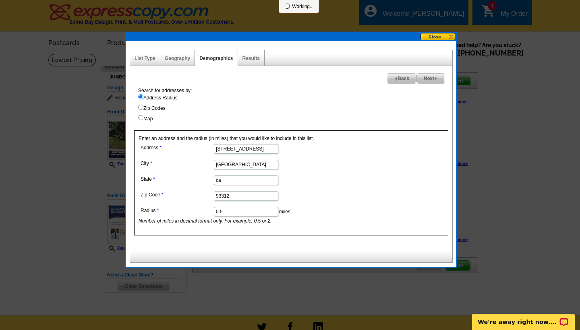
select select
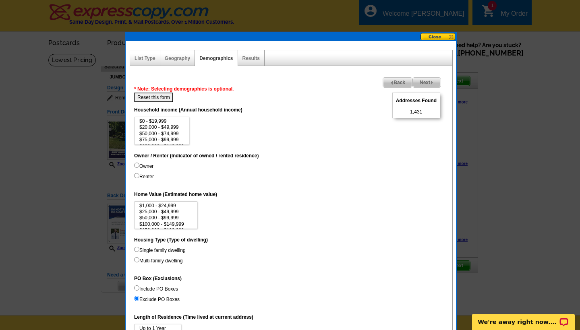
click at [429, 81] on span "Next" at bounding box center [427, 83] width 28 height 10
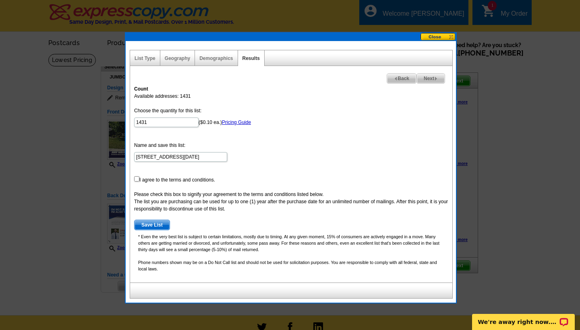
click at [438, 40] on button at bounding box center [437, 37] width 35 height 8
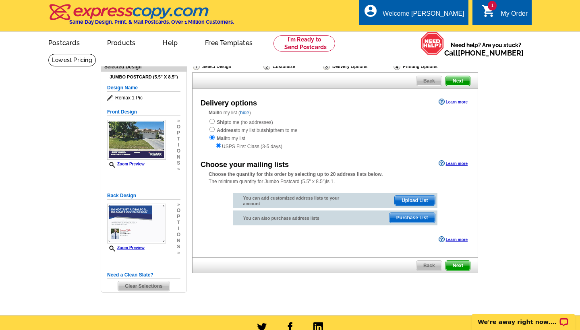
click at [415, 196] on span "Upload List" at bounding box center [414, 201] width 40 height 10
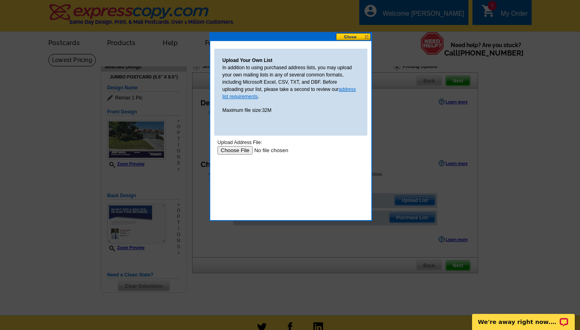
click at [343, 91] on link "address list requirements" at bounding box center [289, 93] width 134 height 13
click at [347, 89] on link "address list requirements" at bounding box center [289, 93] width 134 height 13
click at [352, 38] on button at bounding box center [353, 37] width 35 height 8
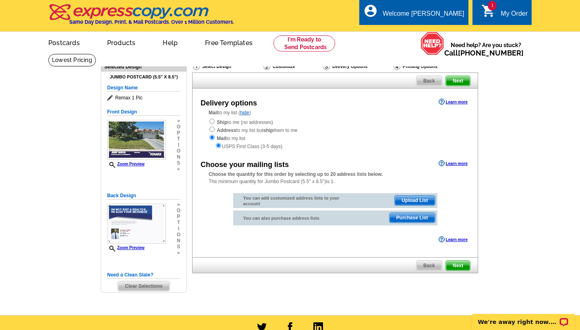
click at [411, 200] on span "Upload List" at bounding box center [414, 201] width 40 height 10
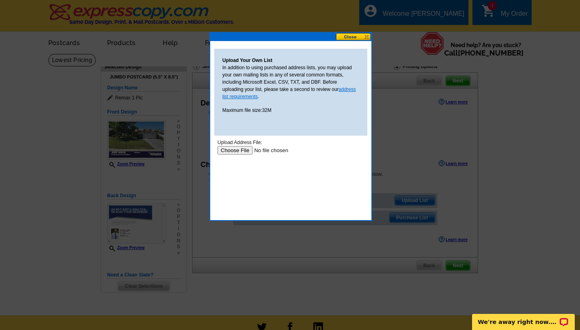
click at [340, 91] on link "address list requirements" at bounding box center [289, 93] width 134 height 13
click at [365, 37] on button at bounding box center [353, 37] width 35 height 8
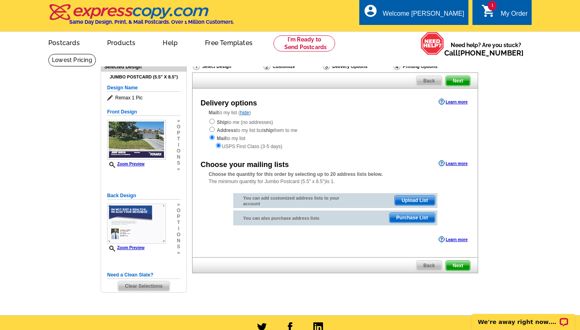
click at [247, 122] on div "Ship to me (no addresses) Address to my list but ship them to me Mail to my lis…" at bounding box center [335, 134] width 253 height 32
click at [213, 123] on input "radio" at bounding box center [211, 121] width 5 height 5
radio input "true"
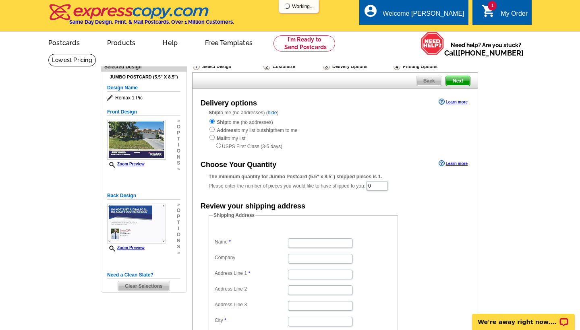
click at [211, 129] on input "radio" at bounding box center [211, 129] width 5 height 5
radio input "true"
click at [214, 136] on input "radio" at bounding box center [211, 137] width 5 height 5
radio input "true"
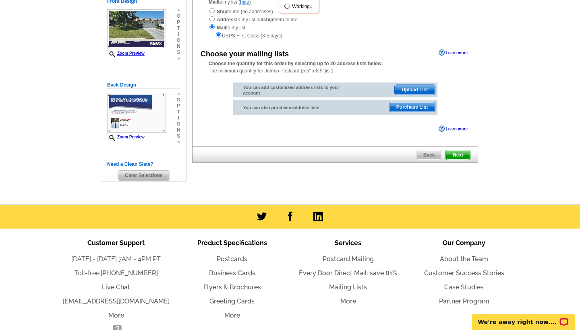
scroll to position [97, 0]
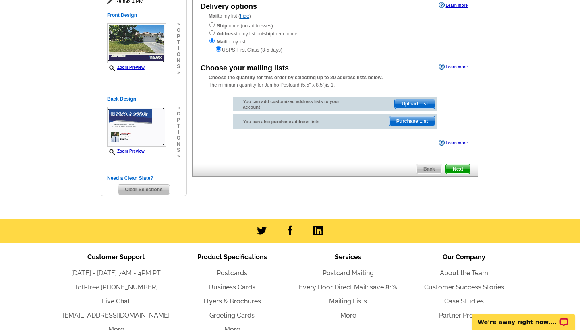
click at [210, 33] on input "radio" at bounding box center [211, 32] width 5 height 5
radio input "true"
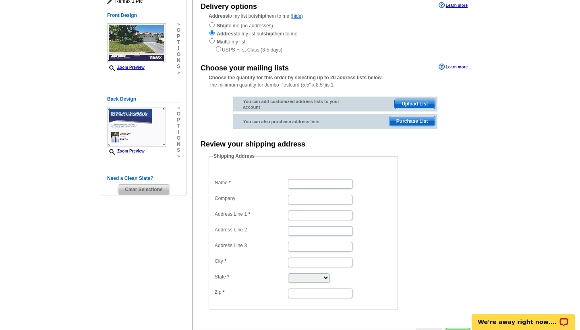
click at [211, 23] on input "radio" at bounding box center [211, 24] width 5 height 5
radio input "true"
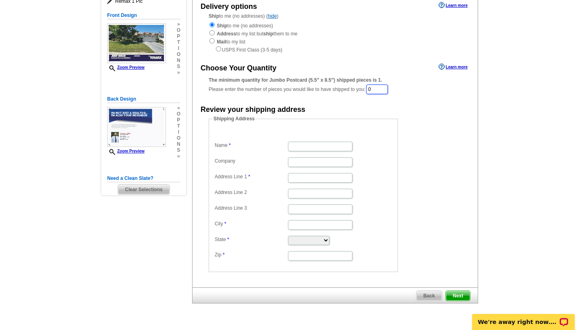
click at [382, 91] on input "0" at bounding box center [377, 90] width 22 height 10
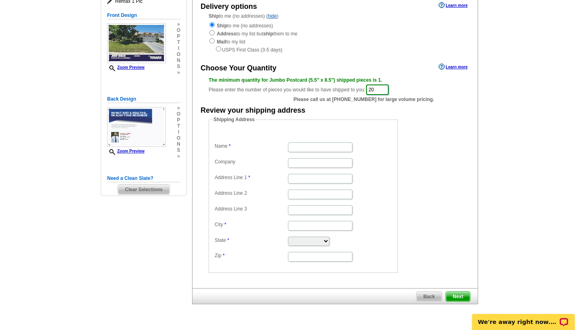
type input "2"
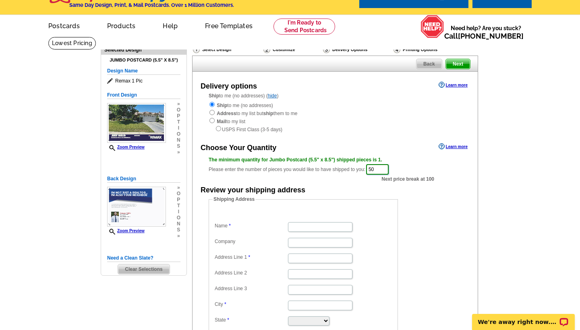
scroll to position [17, 0]
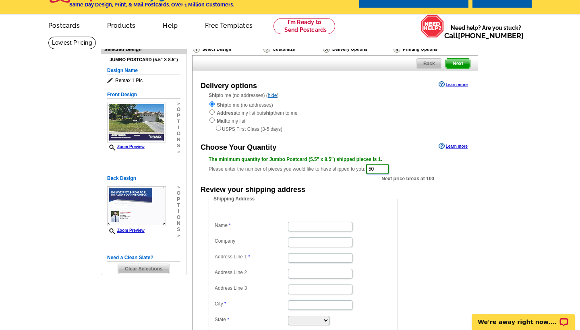
type input "5"
type input "100"
click at [399, 223] on dd "Shipping Address Name Company Address Line 1 Address Line 2 Address Line 3 City…" at bounding box center [316, 273] width 214 height 157
click at [439, 246] on form "Shipping Address Name Company Address Line 1 Address Line 2 Address Line 3 City…" at bounding box center [335, 273] width 253 height 157
type input "Ceasar Valle"
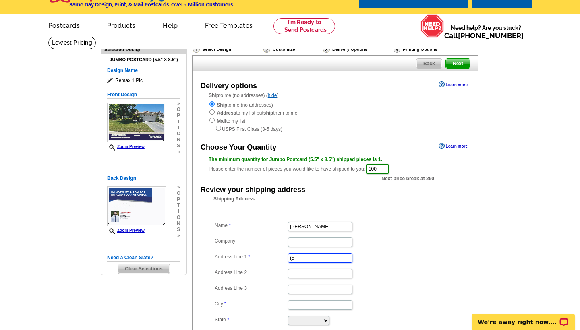
type input "("
type input "[STREET_ADDRESS]"
click at [401, 243] on dd "Shipping Address Name Ceasar Valle Company Address Line 1 9522 Ravenrock Dr Add…" at bounding box center [316, 273] width 214 height 157
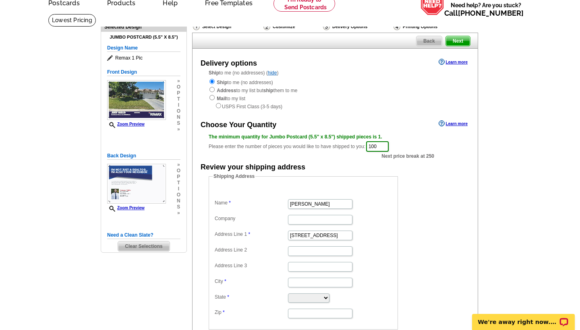
scroll to position [40, 0]
type input "[GEOGRAPHIC_DATA]"
select select "CA"
click at [314, 314] on fieldset "Shipping Address Name Ceasar Valle Company Address Line 1 9522 Ravenrock Dr Add…" at bounding box center [303, 250] width 189 height 157
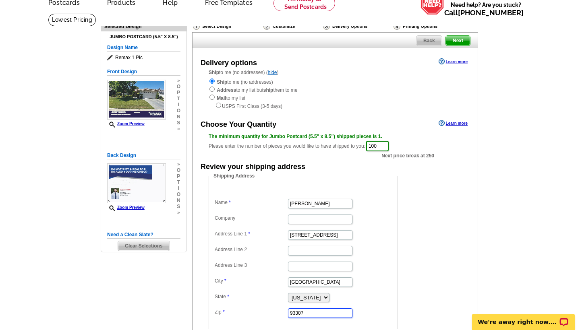
type input "93307"
click at [377, 306] on dd "93307" at bounding box center [303, 312] width 181 height 12
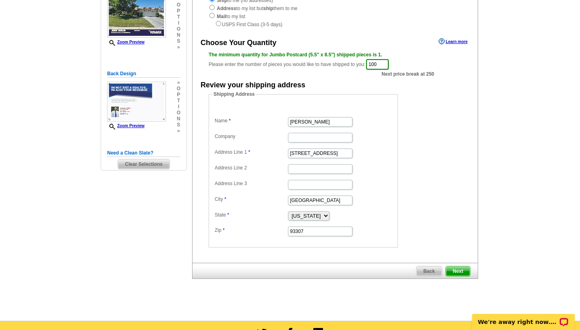
click at [452, 268] on span "Next" at bounding box center [458, 271] width 24 height 10
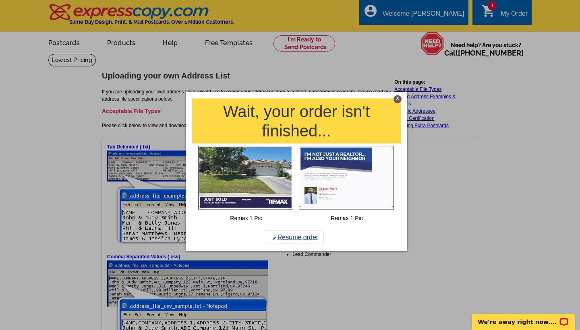
click at [283, 240] on link "Resume order" at bounding box center [295, 237] width 58 height 14
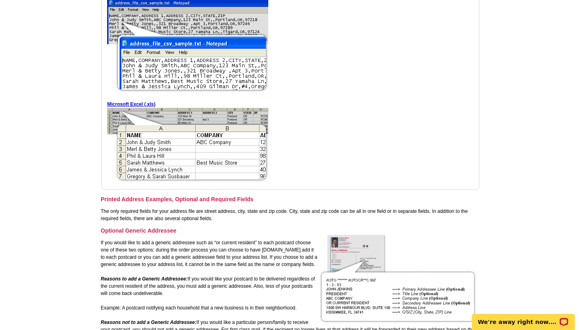
scroll to position [47, 0]
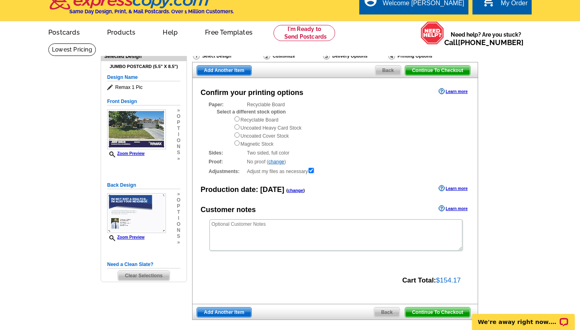
click at [237, 126] on input "radio" at bounding box center [236, 126] width 5 height 5
radio input "true"
click at [236, 135] on input "radio" at bounding box center [236, 134] width 5 height 5
radio input "true"
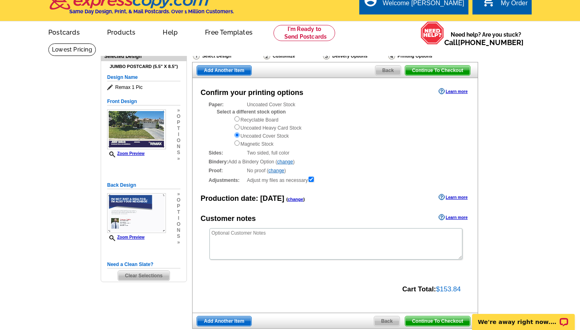
click at [236, 140] on input "radio" at bounding box center [236, 142] width 5 height 5
radio input "true"
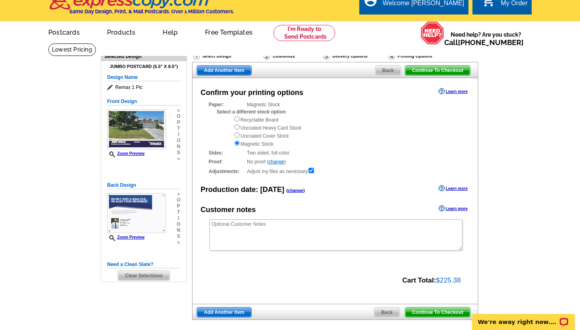
click at [235, 135] on input "radio" at bounding box center [236, 134] width 5 height 5
radio input "true"
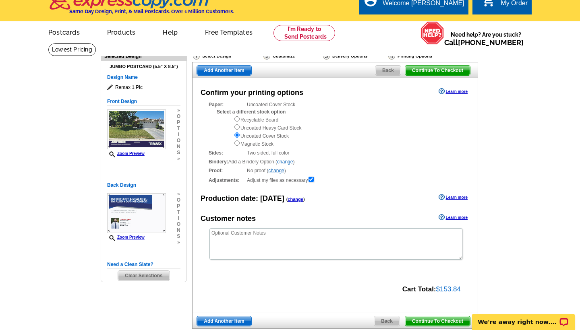
click at [262, 153] on div "Sides: Two sided, full color Two sided, full color" at bounding box center [335, 152] width 253 height 7
click at [238, 127] on input "radio" at bounding box center [236, 126] width 5 height 5
radio input "true"
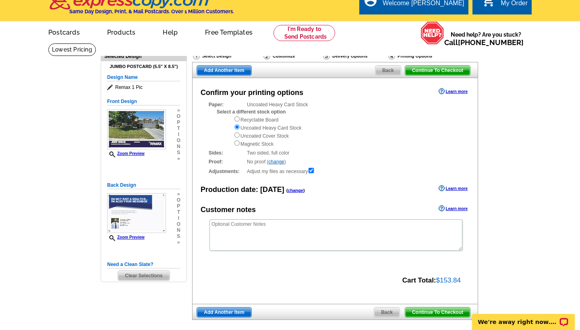
click at [236, 118] on input "radio" at bounding box center [236, 118] width 5 height 5
radio input "true"
click at [239, 126] on div "Recyclable Board Uncoated Heavy Card Stock Uncoated Cover Stock Magnetic Stock" at bounding box center [347, 132] width 228 height 32
click at [237, 126] on input "radio" at bounding box center [236, 126] width 5 height 5
radio input "true"
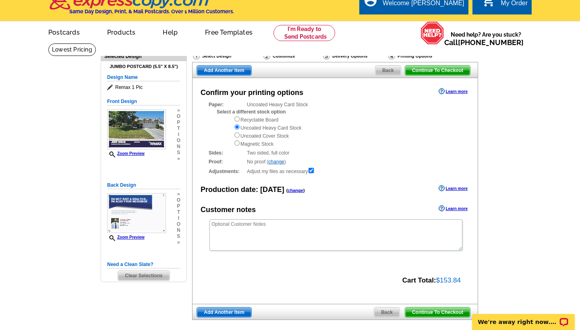
click at [384, 308] on span "Back" at bounding box center [386, 313] width 25 height 10
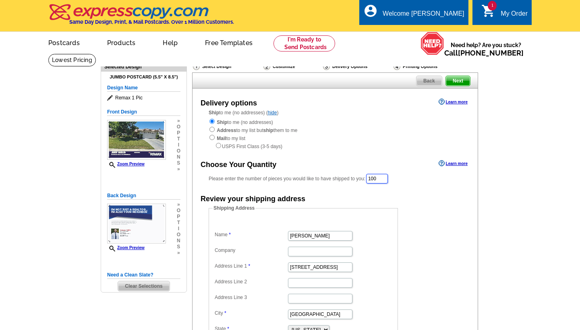
click at [380, 177] on input "100" at bounding box center [377, 179] width 22 height 10
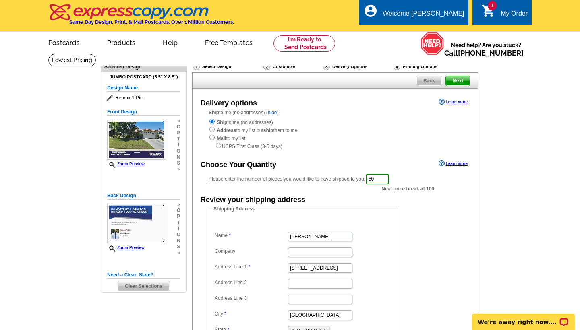
click at [427, 188] on span "Next price break at 100" at bounding box center [407, 188] width 53 height 7
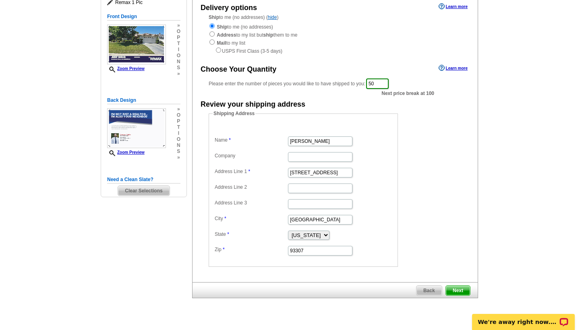
scroll to position [104, 0]
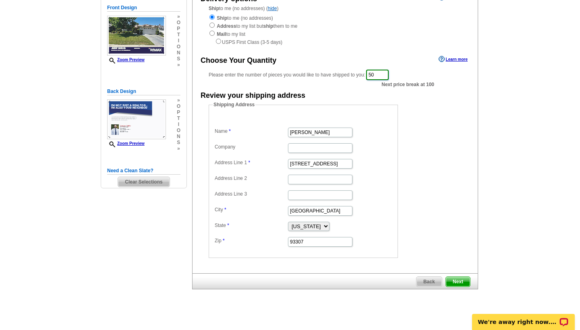
click at [388, 70] on input "50" at bounding box center [377, 75] width 23 height 10
type input "5"
type input "99"
click at [427, 122] on form "Shipping Address Name [PERSON_NAME] Company Address Line 1 [STREET_ADDRESS] Add…" at bounding box center [335, 179] width 253 height 157
click at [450, 277] on span "Next" at bounding box center [458, 282] width 24 height 10
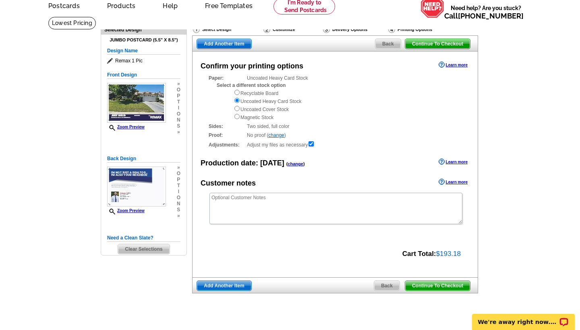
scroll to position [37, 0]
click at [388, 281] on span "Back" at bounding box center [386, 286] width 25 height 10
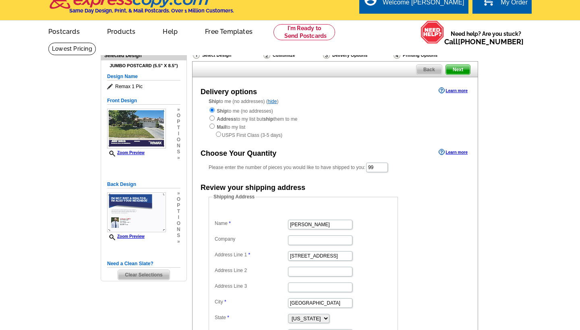
scroll to position [11, 0]
click at [376, 164] on input "99" at bounding box center [377, 168] width 22 height 10
type input "50"
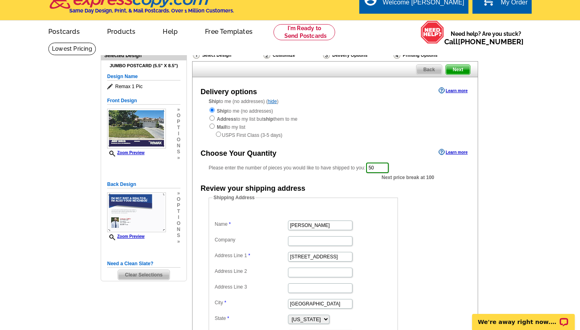
click at [416, 202] on dd "Shipping Address Name Ceasar Valle Company Address Line 1 9522 Ravenrock Dr Add…" at bounding box center [316, 272] width 214 height 157
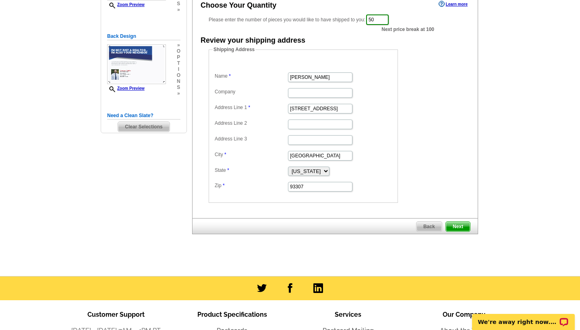
scroll to position [236, 0]
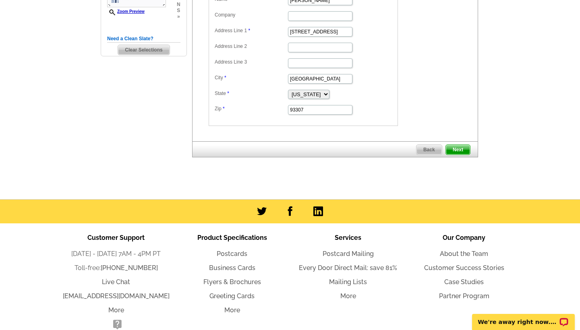
click at [458, 149] on span "Next" at bounding box center [458, 150] width 24 height 10
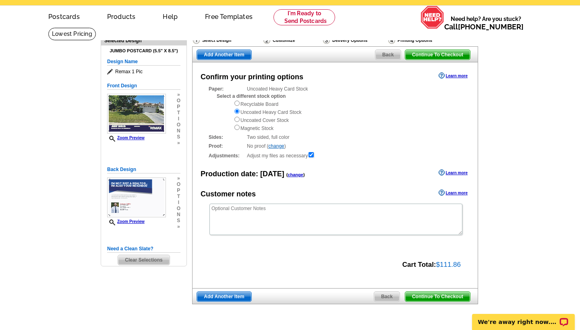
scroll to position [30, 0]
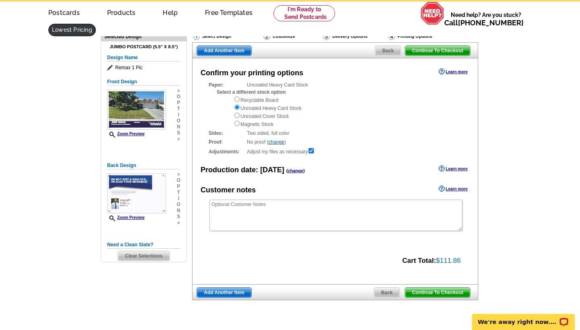
click at [96, 24] on link at bounding box center [71, 30] width 47 height 12
click at [389, 134] on div "Paper: Uncoated Heavy Card Stock Select a different stock option Recyclable Boa…" at bounding box center [335, 118] width 253 height 74
click at [393, 288] on span "Back" at bounding box center [386, 293] width 25 height 10
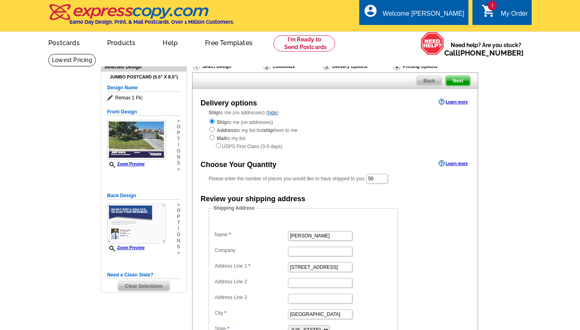
click at [378, 174] on input "50" at bounding box center [377, 179] width 22 height 10
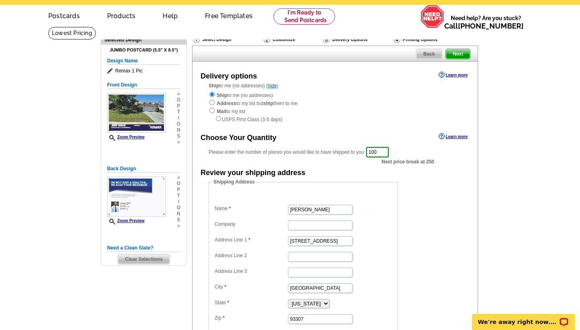
click at [423, 201] on form "Shipping Address Name Ceasar Valle Company Address Line 1 9522 Ravenrock Dr Add…" at bounding box center [335, 256] width 253 height 157
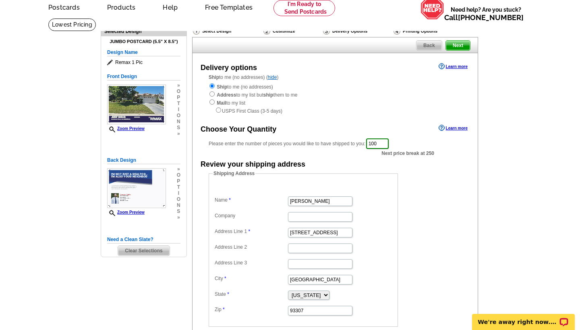
scroll to position [36, 0]
click at [448, 126] on link "Learn more" at bounding box center [452, 127] width 29 height 6
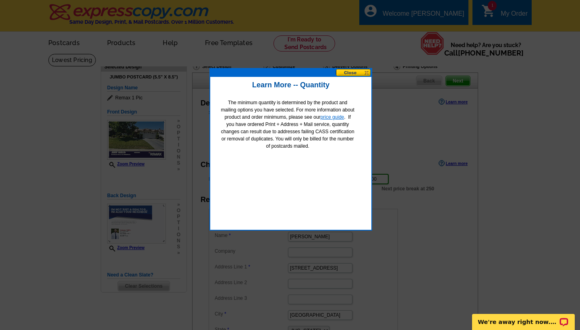
click at [331, 117] on link "price guide" at bounding box center [332, 117] width 24 height 6
click at [341, 73] on button at bounding box center [353, 73] width 35 height 8
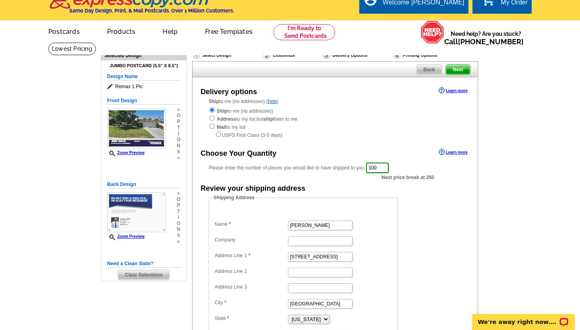
scroll to position [12, 0]
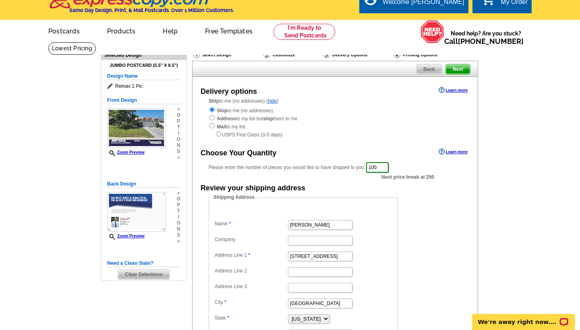
click at [382, 165] on input "100" at bounding box center [377, 167] width 23 height 10
type input "1"
type input "50"
click at [469, 237] on div "Shipping Address Name Ceasar Valle Company Address Line 1 9522 Ravenrock Dr Add…" at bounding box center [334, 272] width 285 height 157
click at [476, 161] on div "Please enter the number of pieces you would like to have shipped to you: 50 Nex…" at bounding box center [334, 167] width 285 height 12
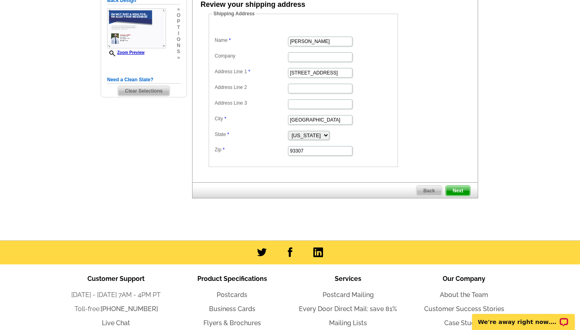
scroll to position [240, 0]
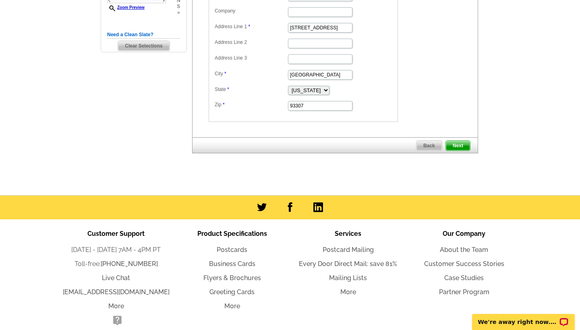
click at [462, 141] on span "Next" at bounding box center [458, 146] width 24 height 10
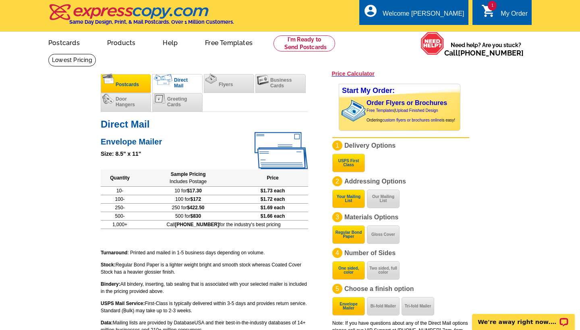
click at [109, 84] on li "Postcards" at bounding box center [126, 83] width 50 height 19
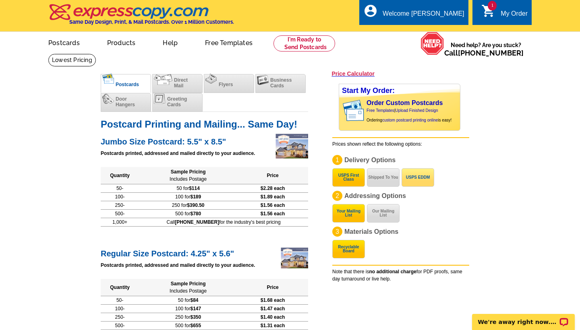
click at [407, 179] on button "USPS EDDM" at bounding box center [417, 177] width 33 height 19
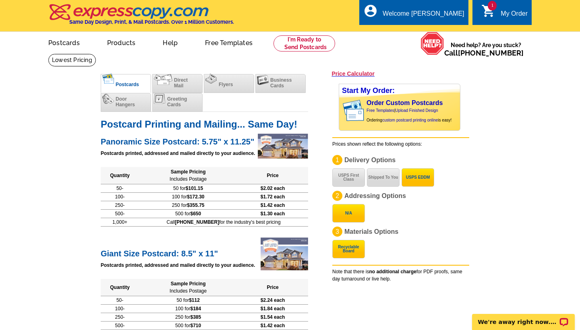
click at [357, 212] on button "N/A" at bounding box center [348, 213] width 33 height 19
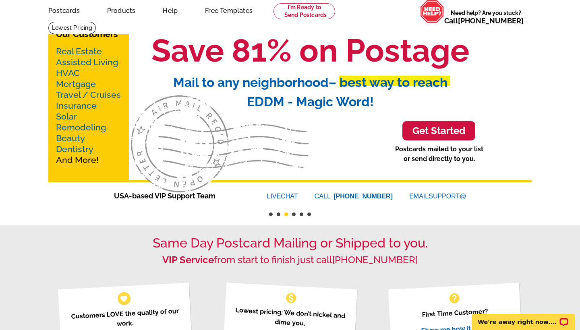
scroll to position [32, 0]
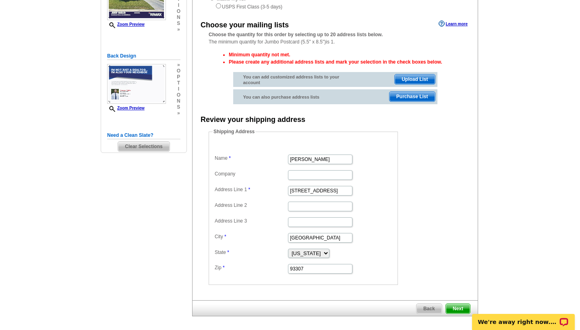
scroll to position [242, 0]
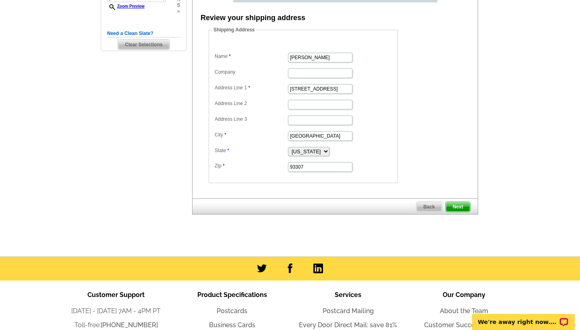
click at [460, 204] on span "Next" at bounding box center [458, 207] width 24 height 10
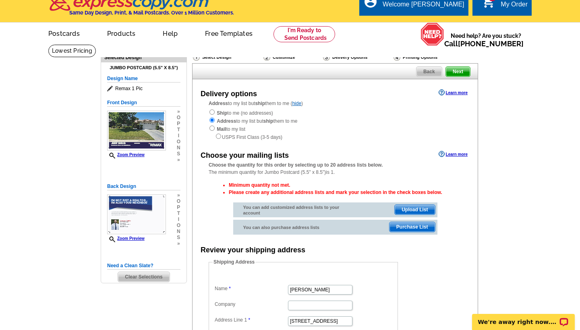
click at [263, 117] on div "Ship to me (no addresses) Address to my list but ship them to me Mail to my lis…" at bounding box center [335, 125] width 253 height 32
click at [217, 111] on strong "Ship" at bounding box center [222, 113] width 10 height 6
click at [211, 111] on input "radio" at bounding box center [211, 111] width 5 height 5
radio input "true"
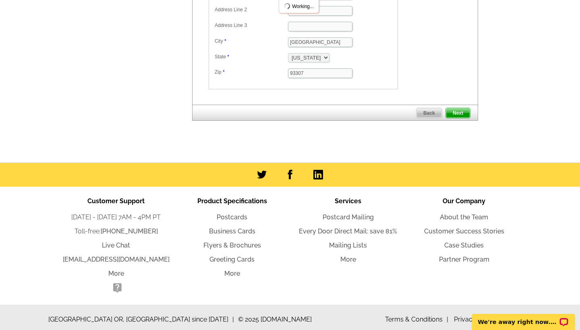
click at [458, 108] on span "Next" at bounding box center [458, 113] width 24 height 10
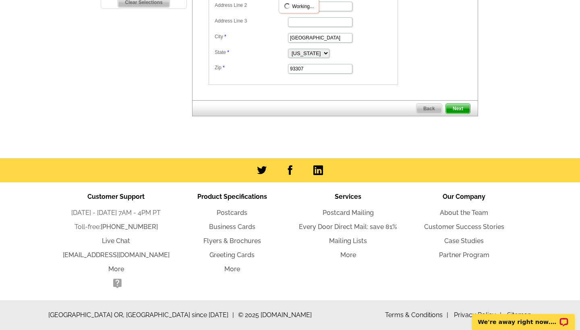
scroll to position [279, 0]
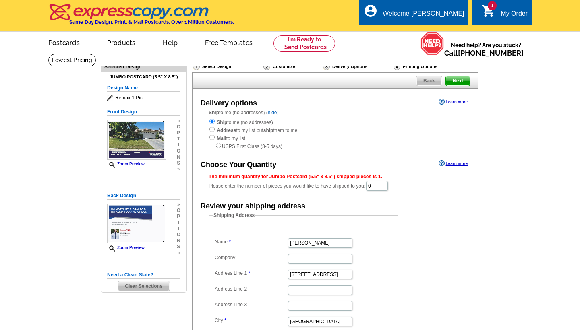
click at [382, 183] on input "0" at bounding box center [377, 186] width 22 height 10
type input "50"
click at [413, 252] on dd "Shipping Address Name Ceasar Valle Company Address Line 1 9522 Ravenrock Dr Add…" at bounding box center [316, 291] width 214 height 157
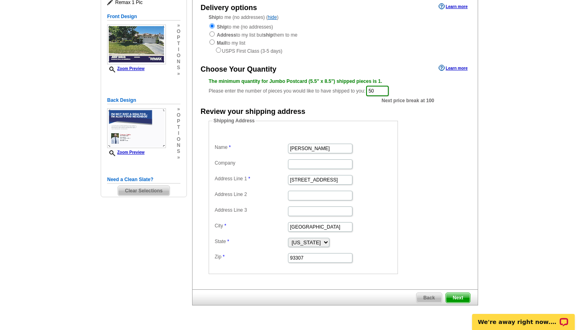
scroll to position [97, 0]
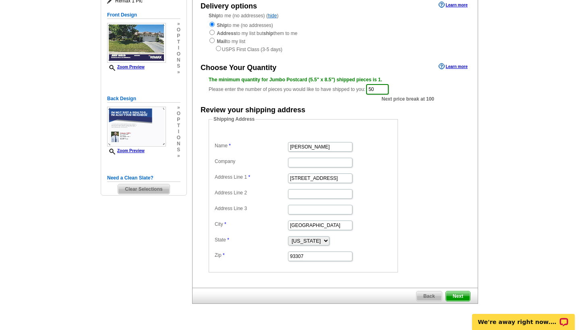
click at [464, 291] on span "Next" at bounding box center [458, 296] width 24 height 10
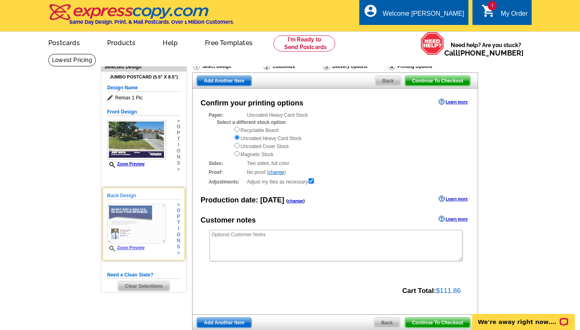
click at [132, 247] on link "Zoom Preview" at bounding box center [125, 248] width 37 height 4
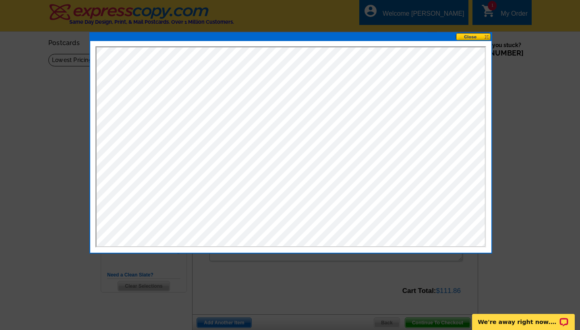
click at [472, 36] on button at bounding box center [473, 37] width 35 height 8
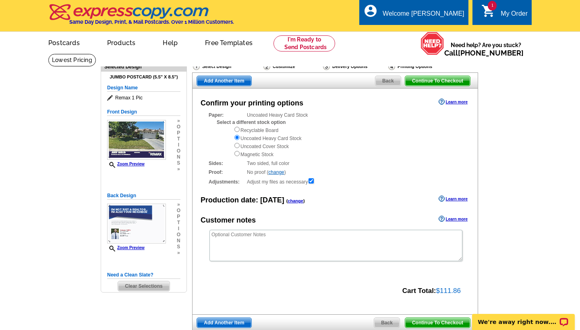
click at [543, 126] on main "Need Help? call [PHONE_NUMBER], chat with support, or have our designers make s…" at bounding box center [290, 213] width 580 height 319
